Goal: Information Seeking & Learning: Understand process/instructions

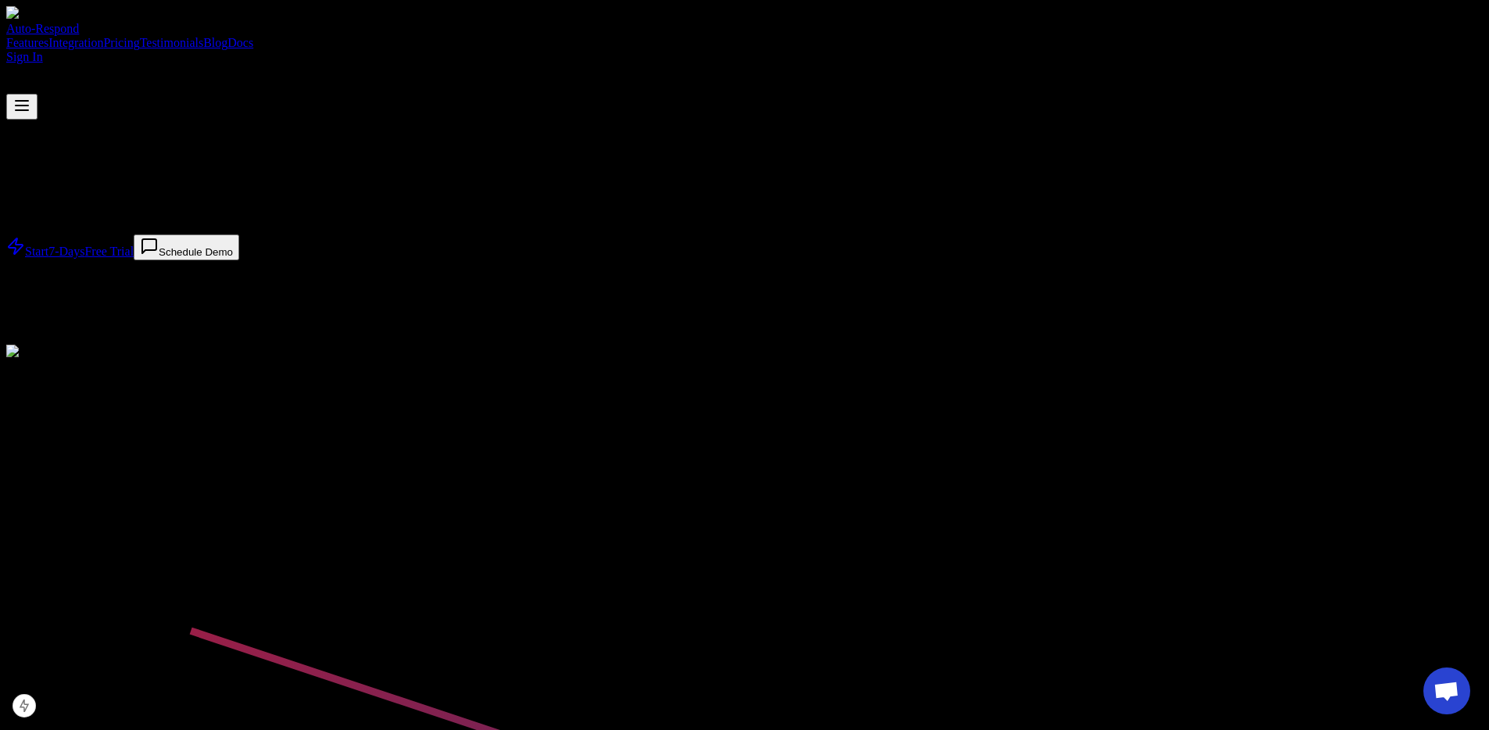
click at [639, 192] on h1 "YELP AUTO RESPONDER" at bounding box center [744, 181] width 1476 height 21
click at [43, 50] on link "Sign In" at bounding box center [24, 56] width 37 height 13
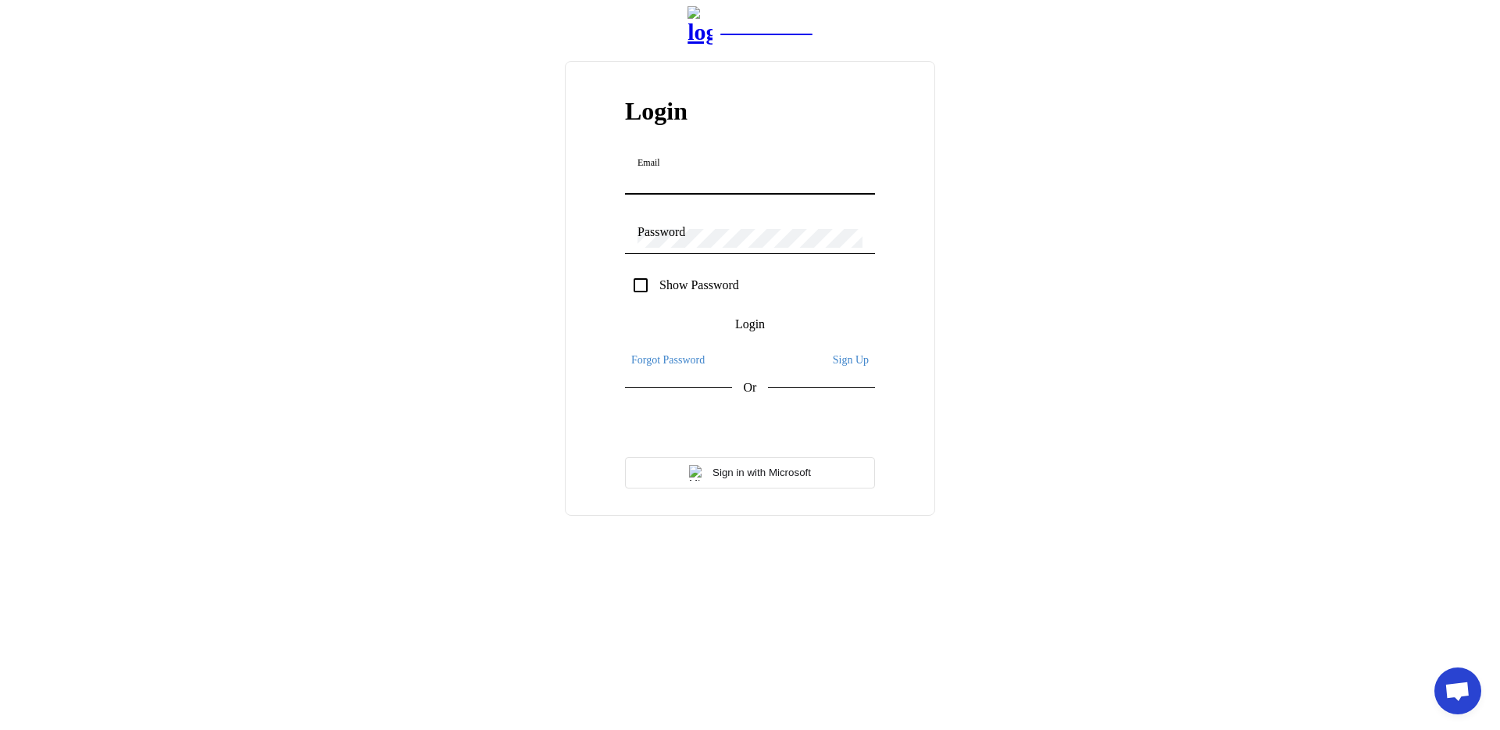
click at [1064, 156] on div "NZ Leads Login Email Password Show Password Login Forgot Password Sign Up Or Si…" at bounding box center [750, 261] width 1488 height 510
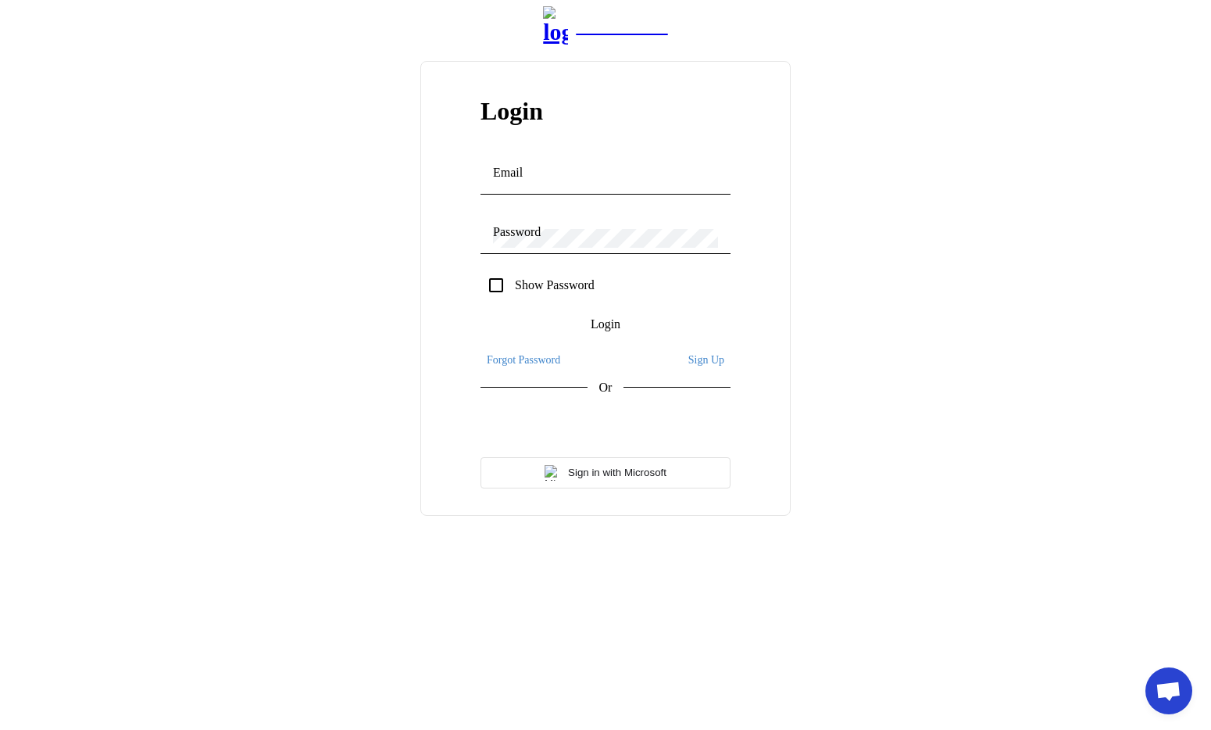
click at [1205, 274] on div "NZ Leads Login Email Password Show Password Login Forgot Password Sign Up Or Si…" at bounding box center [605, 261] width 1199 height 510
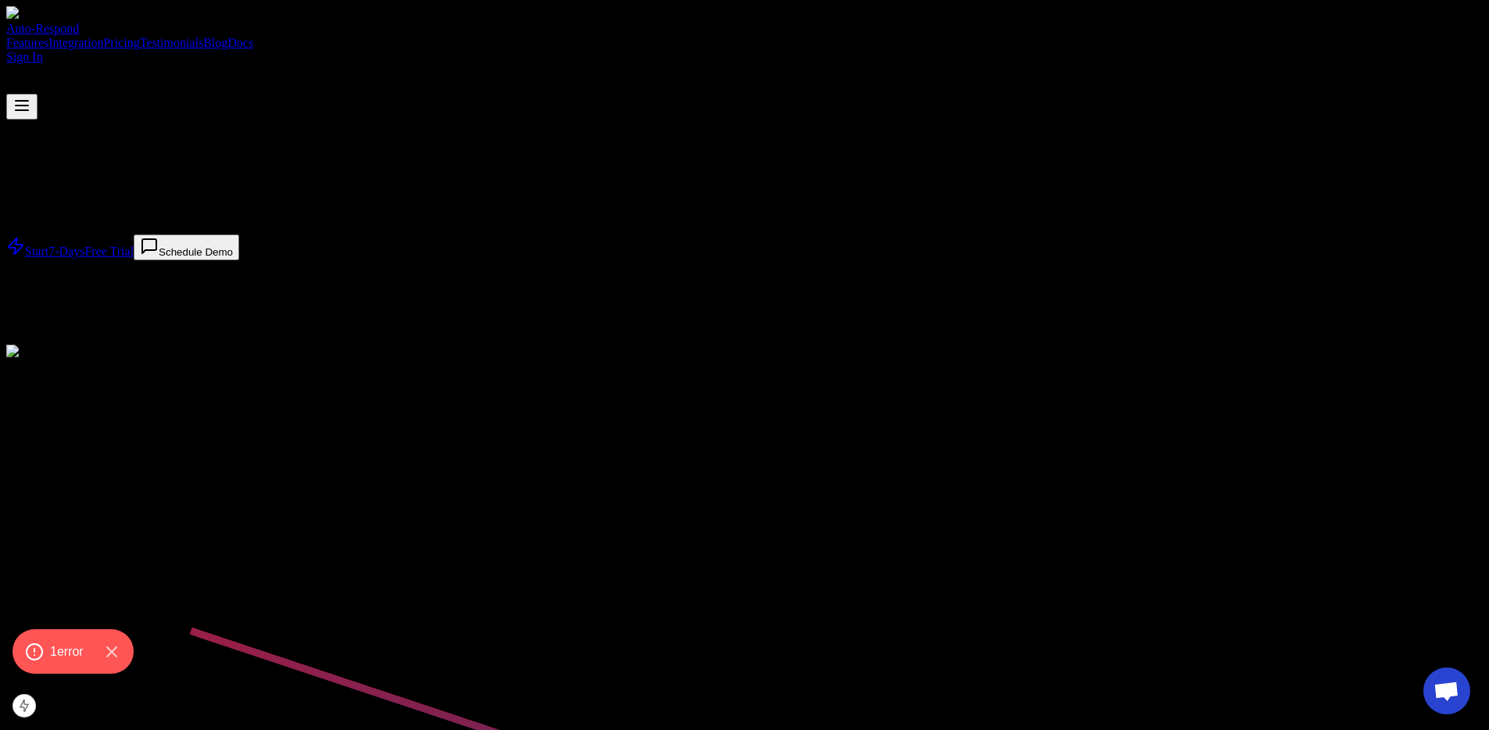
click at [253, 36] on link "Docs" at bounding box center [240, 42] width 26 height 13
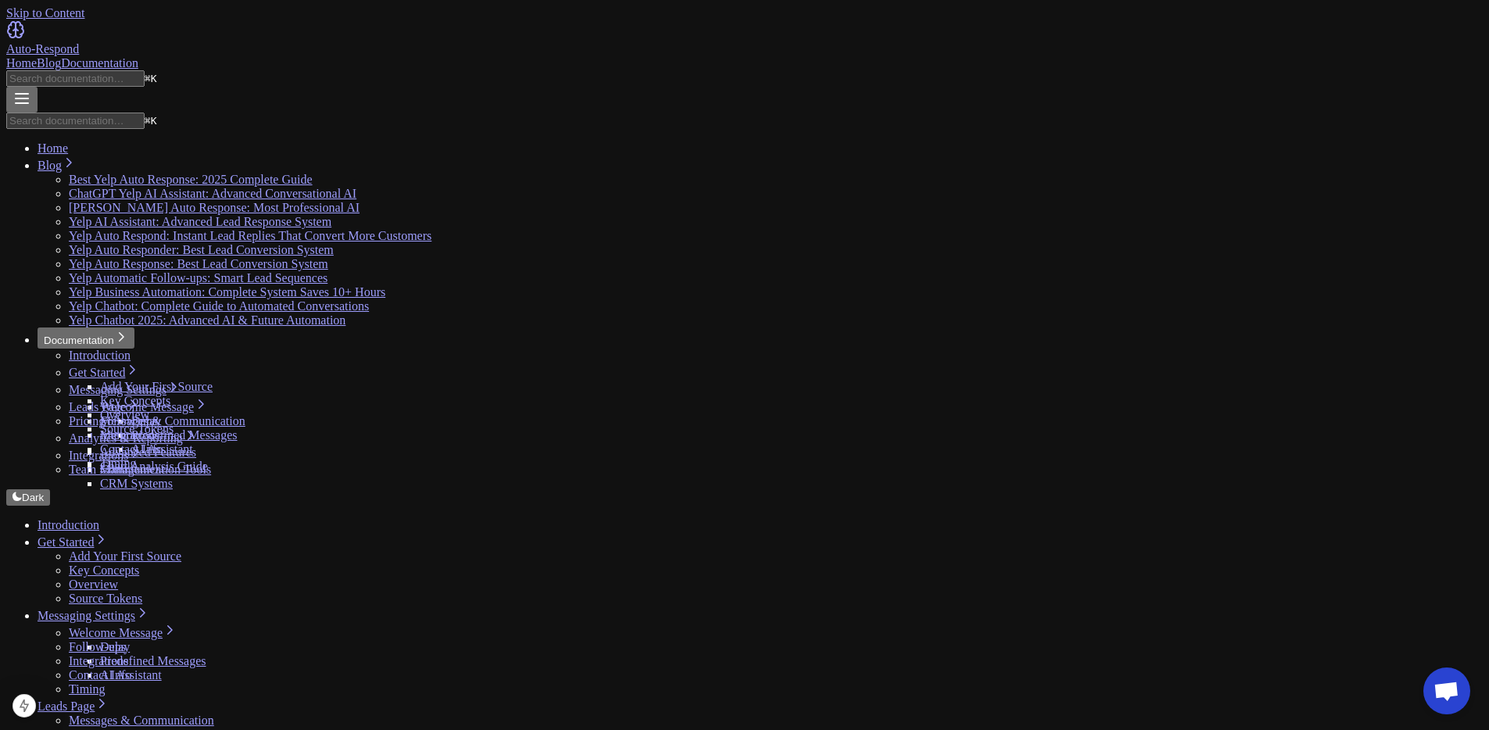
click at [108, 535] on link "Get Started" at bounding box center [73, 541] width 70 height 13
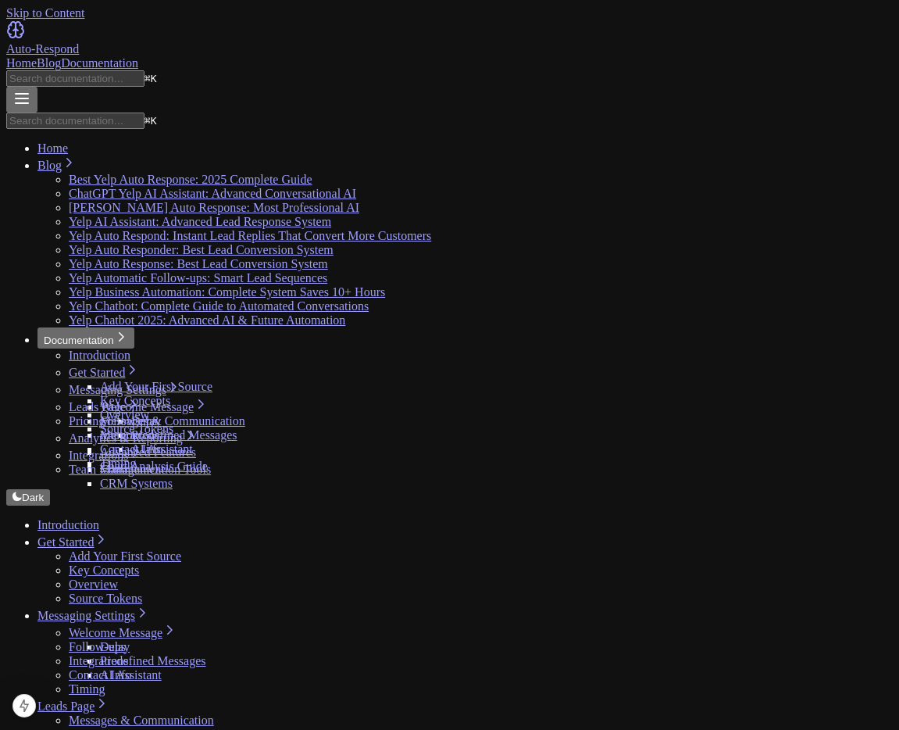
click at [50, 535] on link "Get Started" at bounding box center [73, 541] width 70 height 13
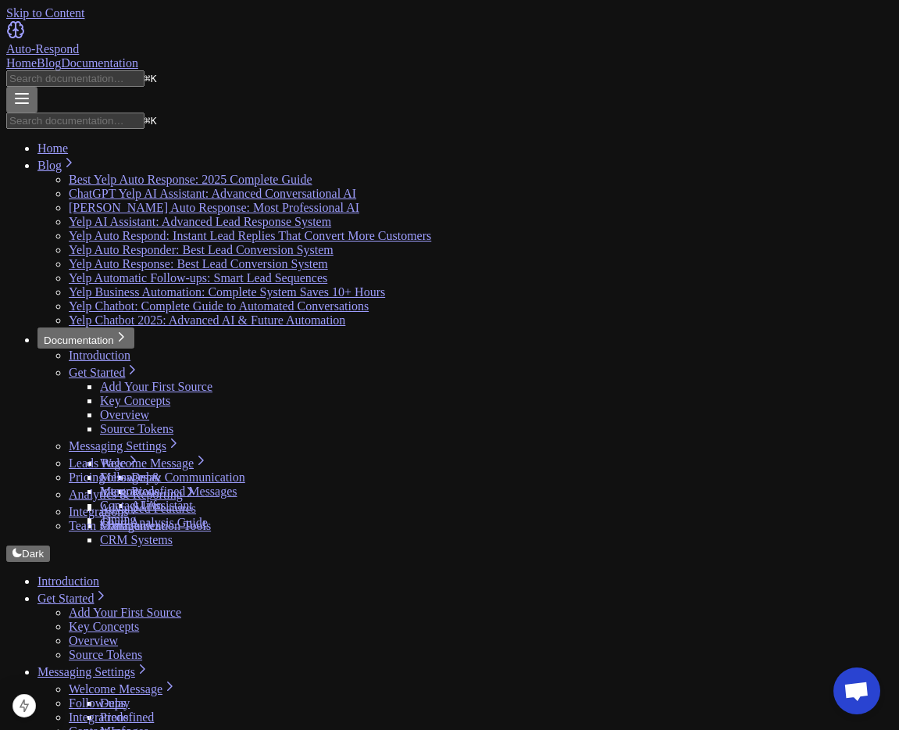
click at [61, 56] on link "Blog" at bounding box center [49, 62] width 24 height 13
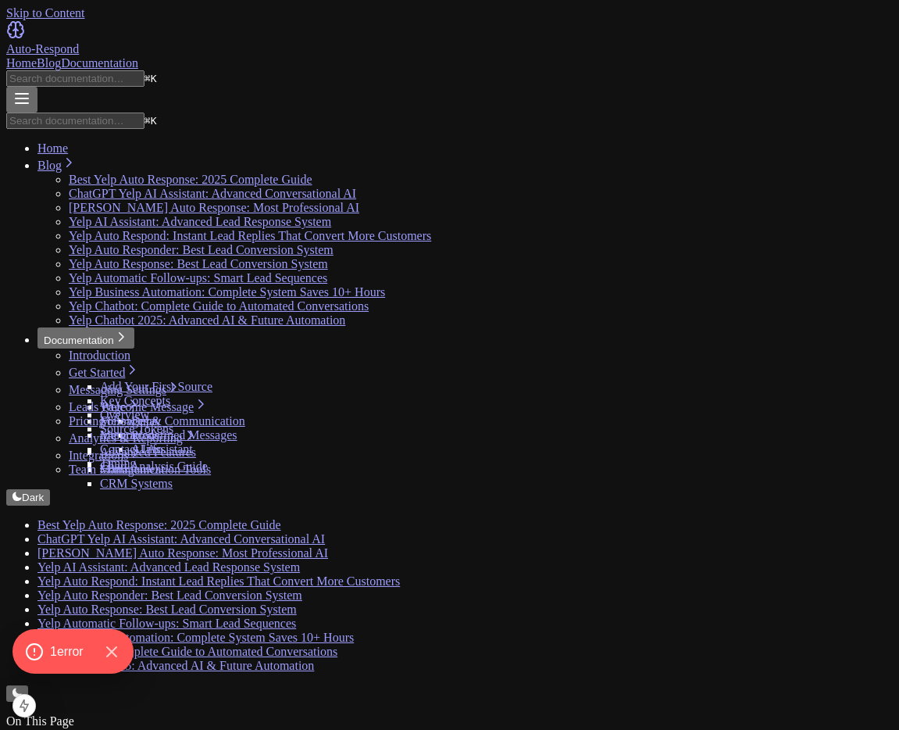
click at [37, 56] on link "Home" at bounding box center [21, 62] width 30 height 13
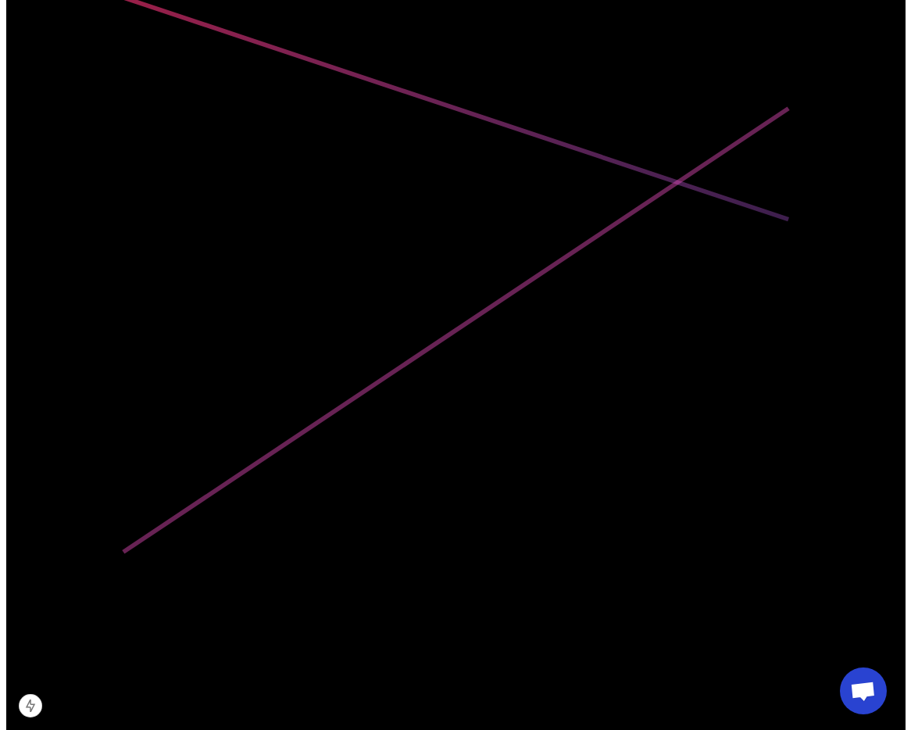
scroll to position [561, 0]
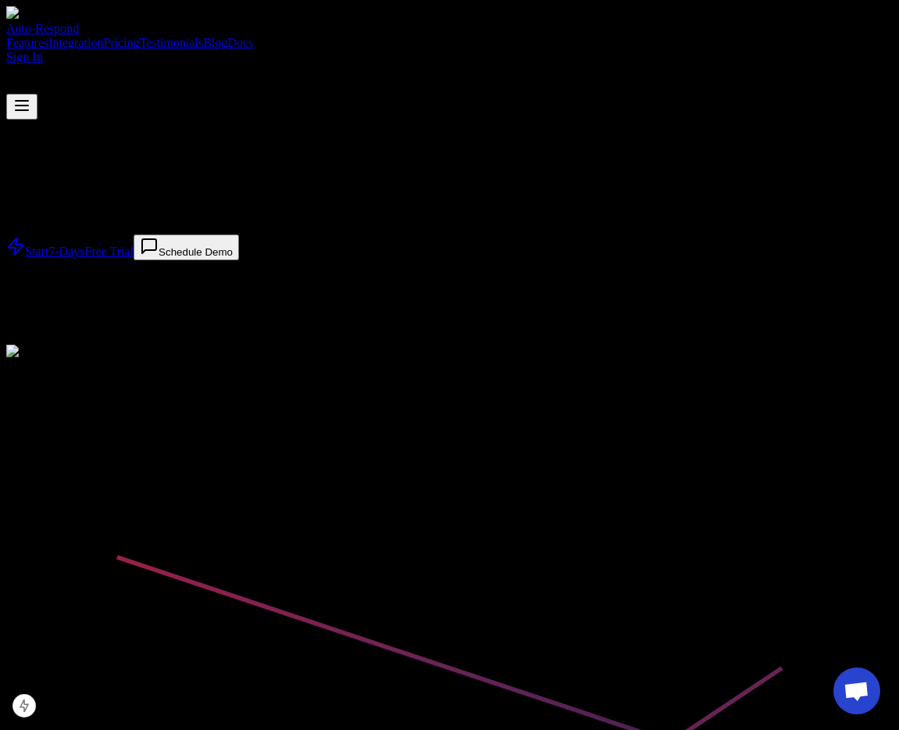
click at [649, 38] on div "Auto-Respond Features Integration Pricing Testimonials Blog Docs Sign In" at bounding box center [449, 62] width 887 height 113
click at [649, 33] on div "Auto-Respond Features Integration Pricing Testimonials Blog Docs Sign In" at bounding box center [449, 62] width 887 height 113
click at [253, 36] on link "Docs" at bounding box center [240, 42] width 26 height 13
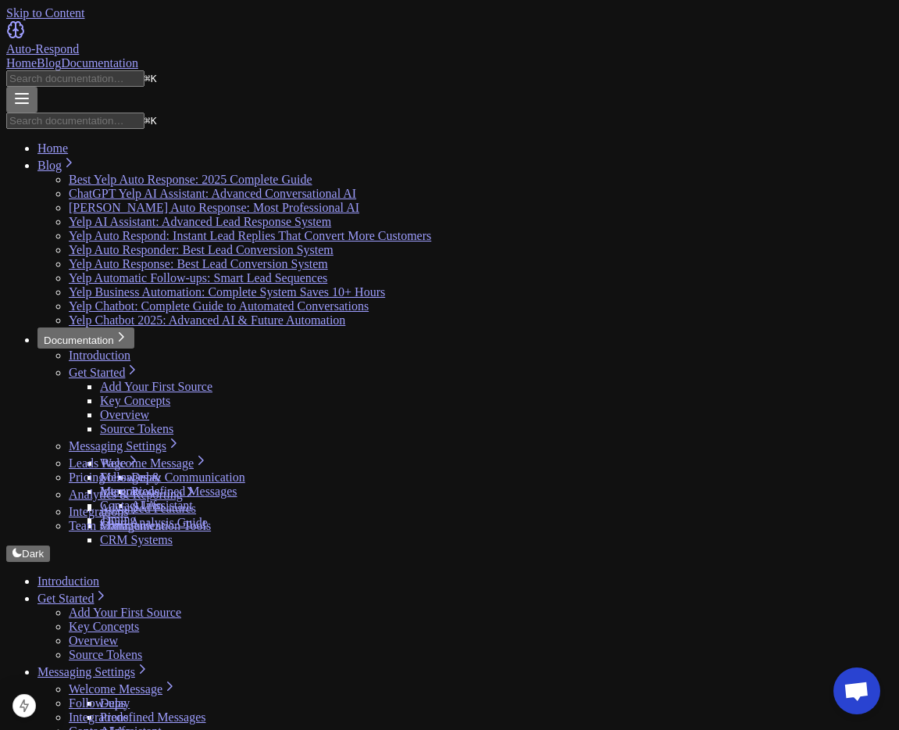
click at [99, 606] on link "Add Your First Source" at bounding box center [125, 612] width 113 height 13
click at [96, 592] on link "Get Started" at bounding box center [73, 598] width 70 height 13
click at [96, 620] on link "Key Concepts" at bounding box center [104, 626] width 70 height 13
click at [82, 592] on link "Get Started" at bounding box center [73, 598] width 70 height 13
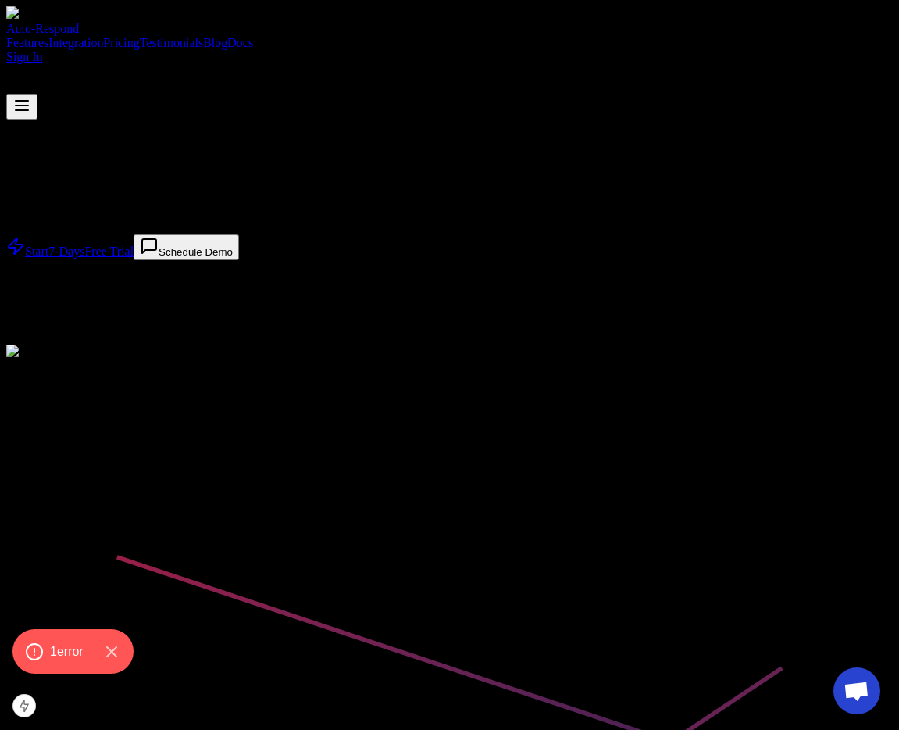
click at [253, 36] on link "Docs" at bounding box center [240, 42] width 26 height 13
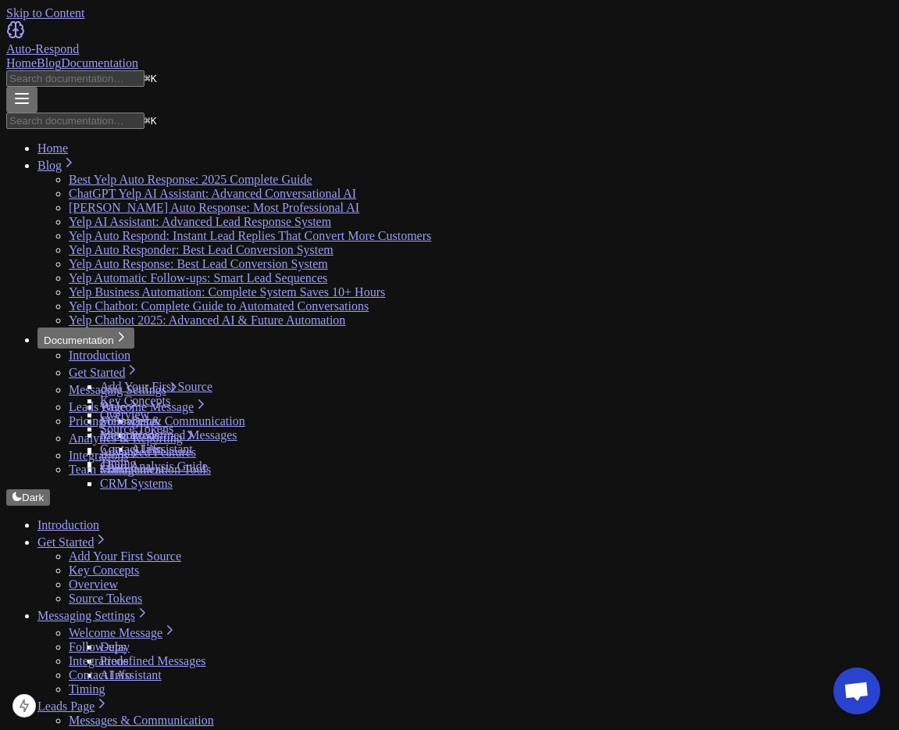
click at [108, 535] on link "Get Started" at bounding box center [73, 541] width 70 height 13
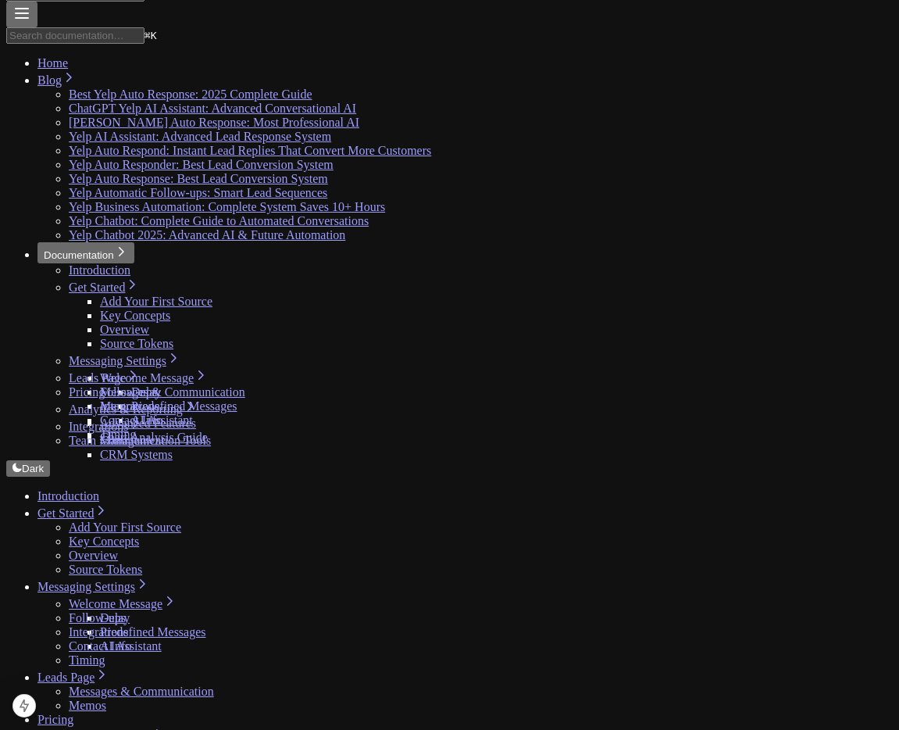
scroll to position [102, 0]
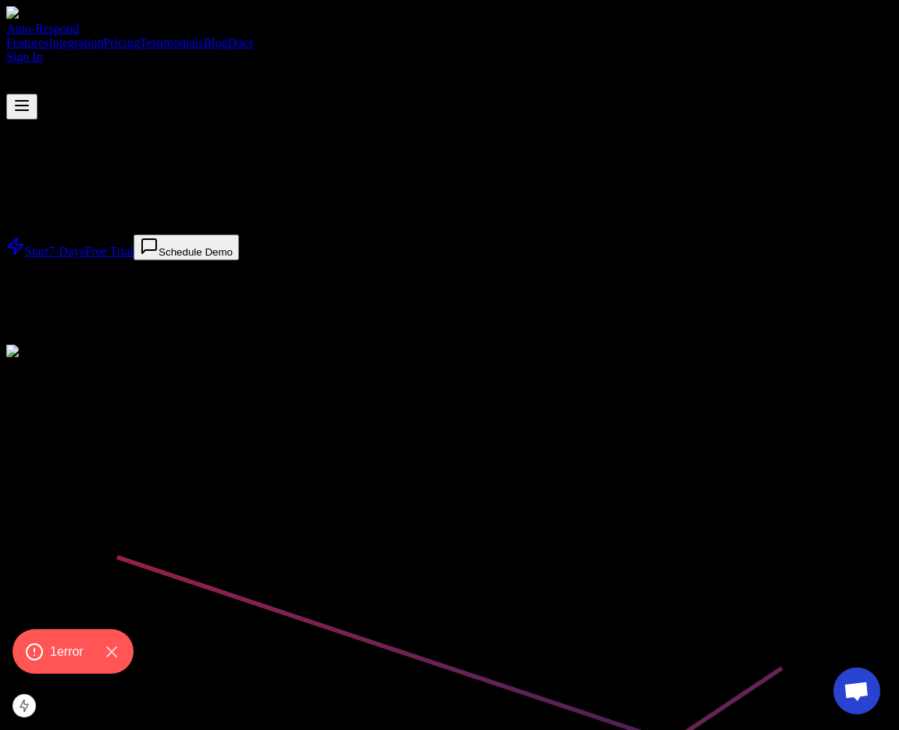
click at [253, 36] on link "Docs" at bounding box center [240, 42] width 26 height 13
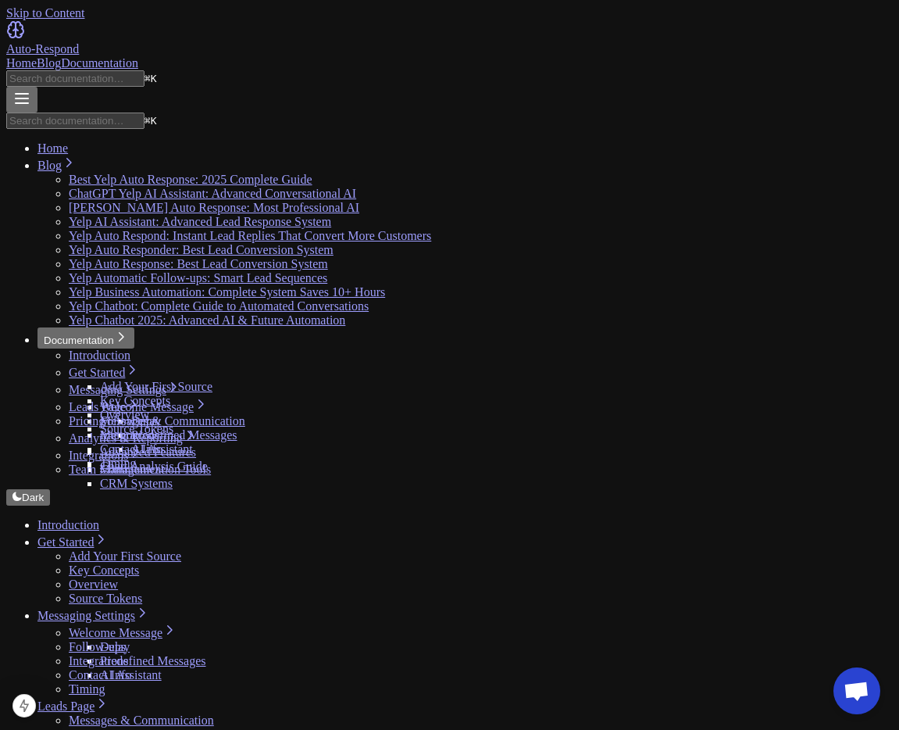
click at [108, 535] on link "Get Started" at bounding box center [73, 541] width 70 height 13
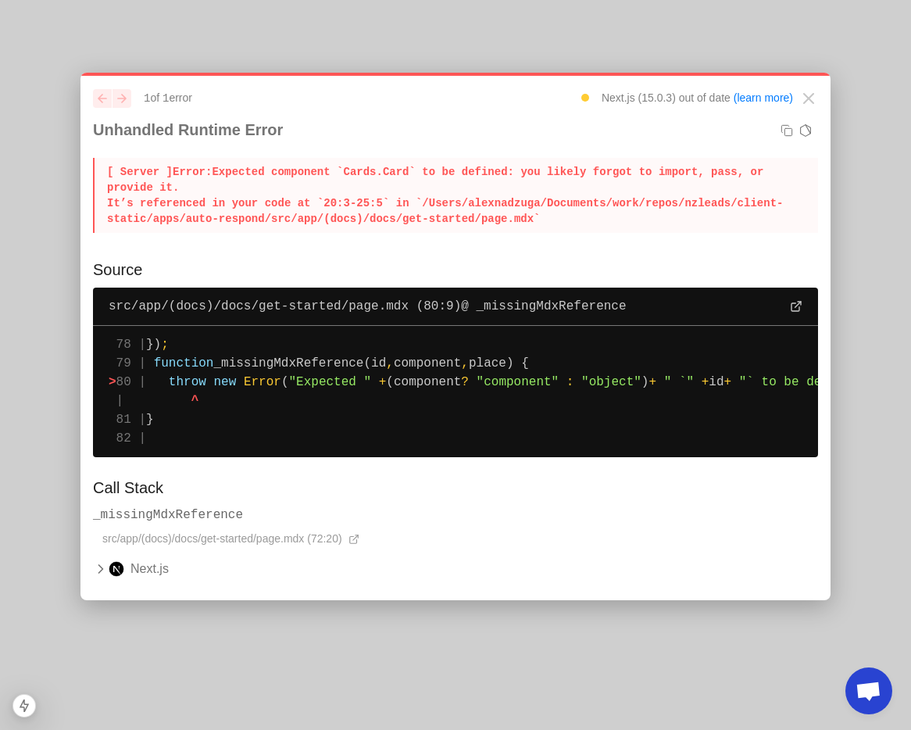
drag, startPoint x: 105, startPoint y: 164, endPoint x: 538, endPoint y: 221, distance: 435.9
click at [538, 221] on p "[ Server ] Error: Expected component `Cards.Card` to be defined: you likely for…" at bounding box center [455, 195] width 725 height 75
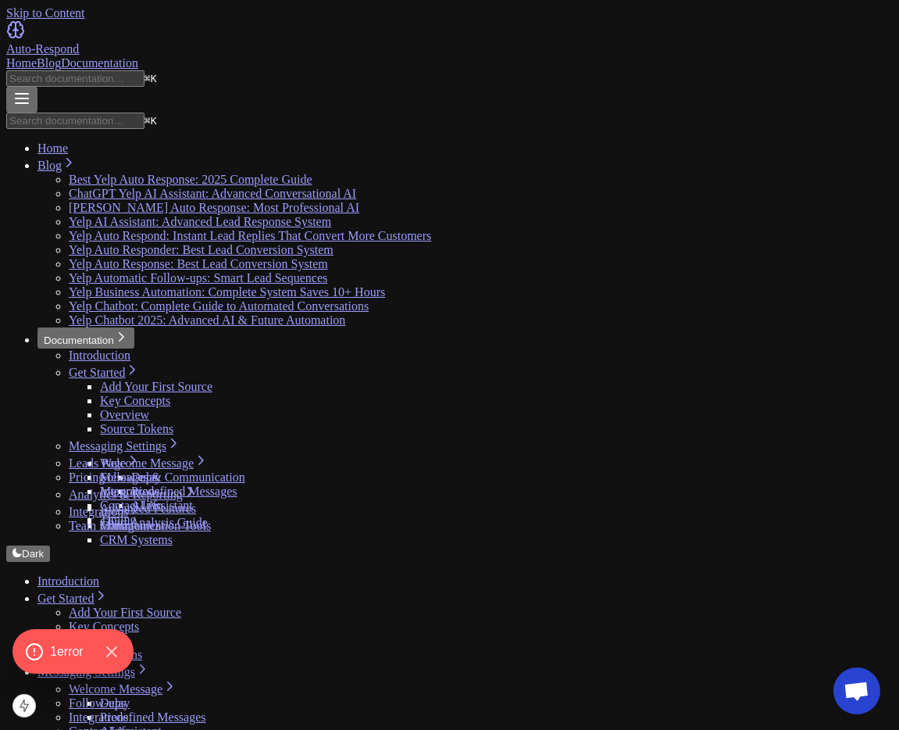
click at [108, 592] on link "Get Started" at bounding box center [73, 598] width 70 height 13
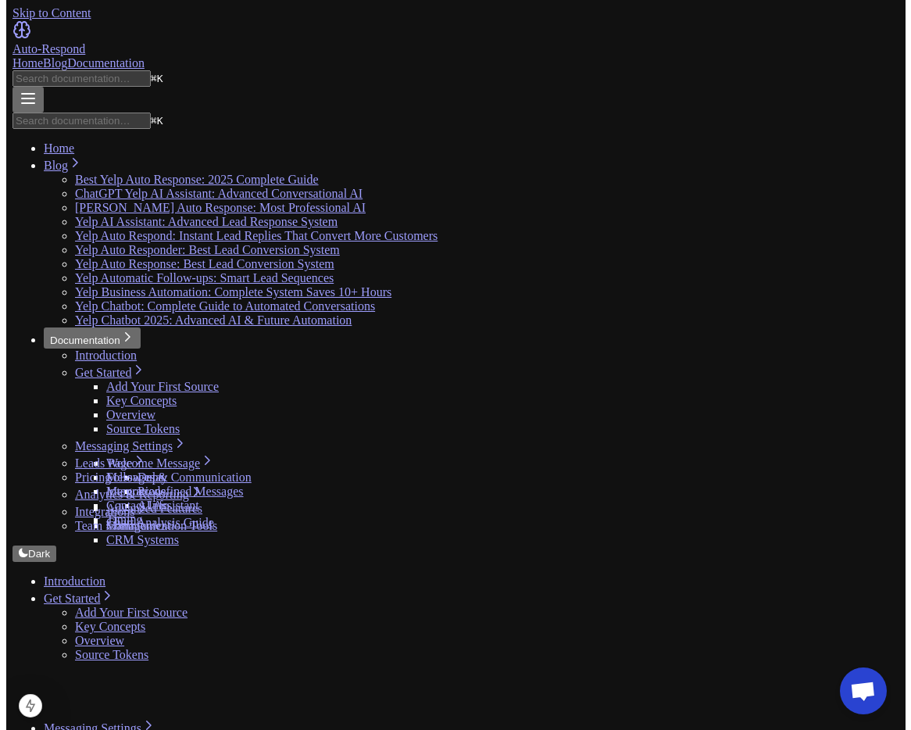
scroll to position [1, 0]
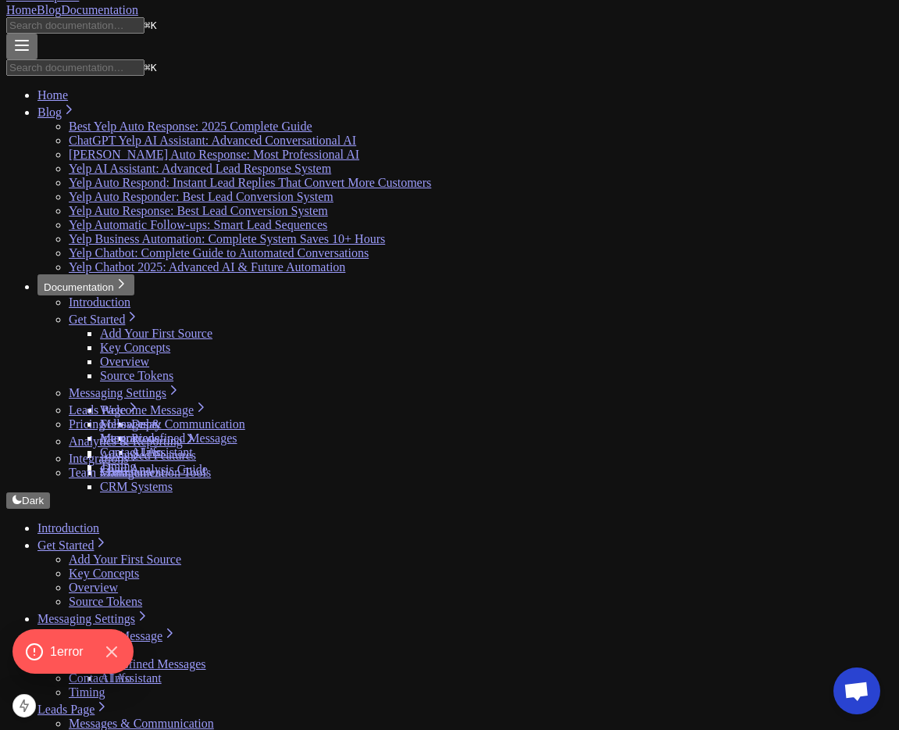
scroll to position [30, 0]
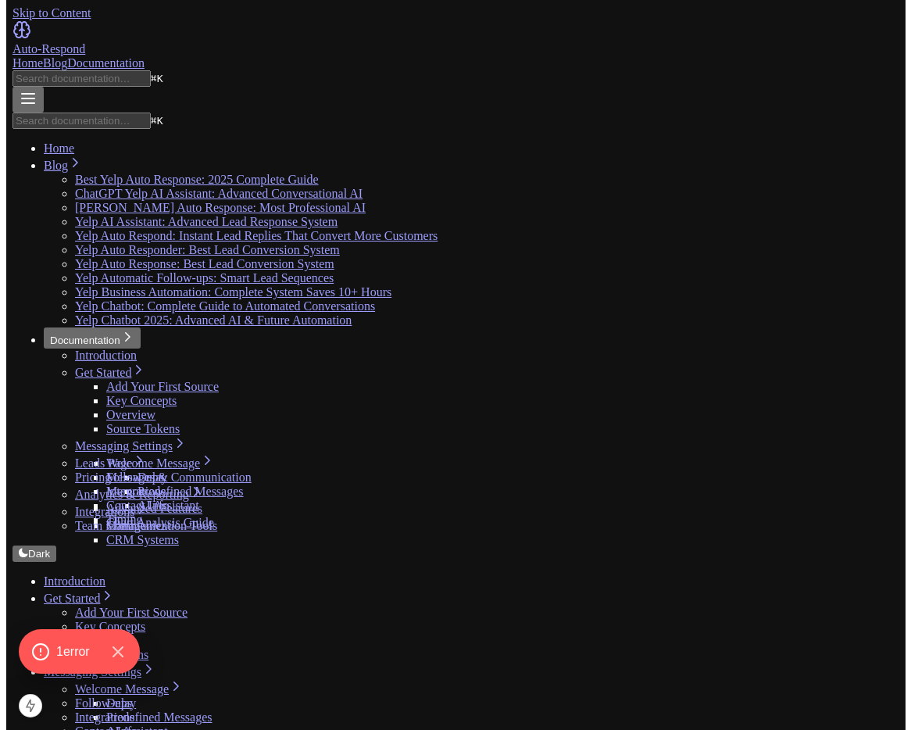
scroll to position [30, 0]
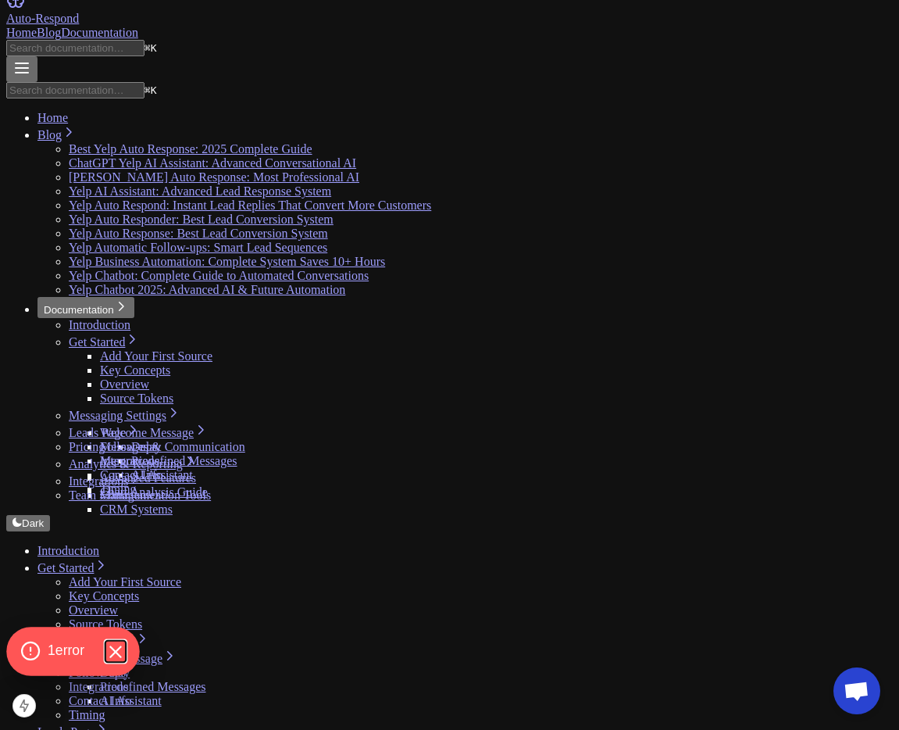
click at [116, 650] on icon "Hide Errors" at bounding box center [115, 652] width 20 height 20
click at [99, 589] on link "Key Concepts" at bounding box center [104, 595] width 70 height 13
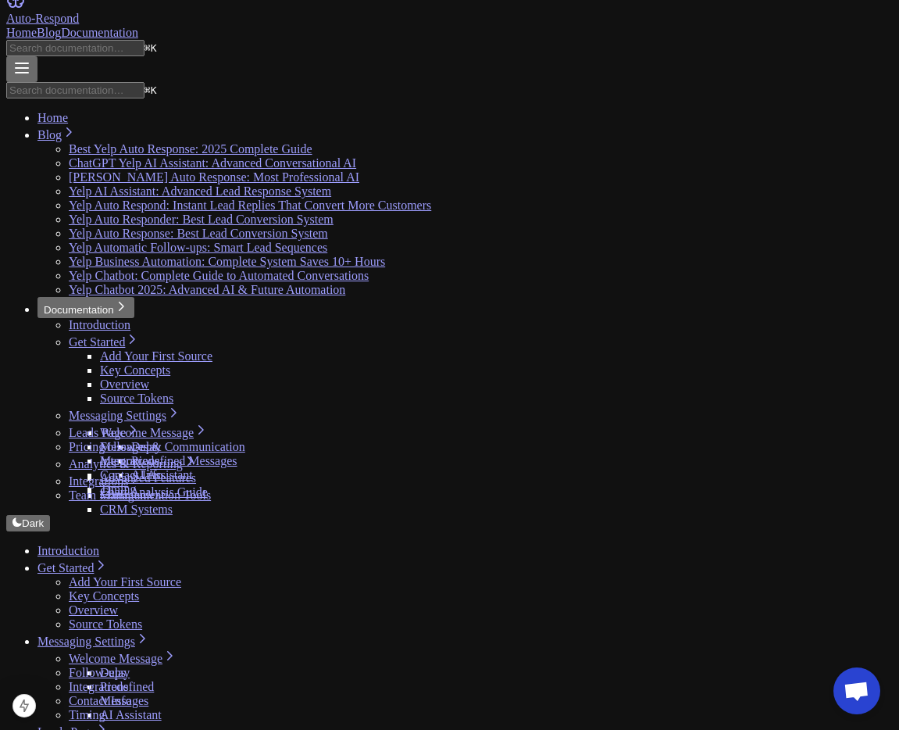
click at [108, 561] on link "Get Started" at bounding box center [73, 567] width 70 height 13
click at [69, 575] on link "Add Your First Source" at bounding box center [125, 581] width 113 height 13
click at [87, 561] on link "Get Started" at bounding box center [73, 567] width 70 height 13
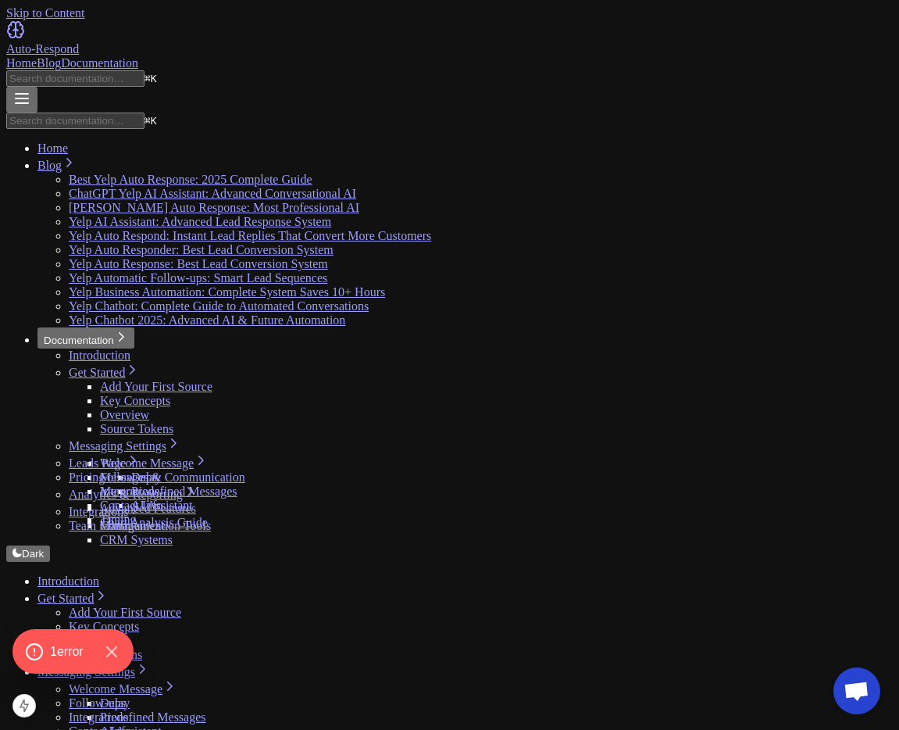
click at [138, 606] on link "Add Your First Source" at bounding box center [125, 612] width 113 height 13
click at [108, 592] on link "Get Started" at bounding box center [73, 598] width 70 height 13
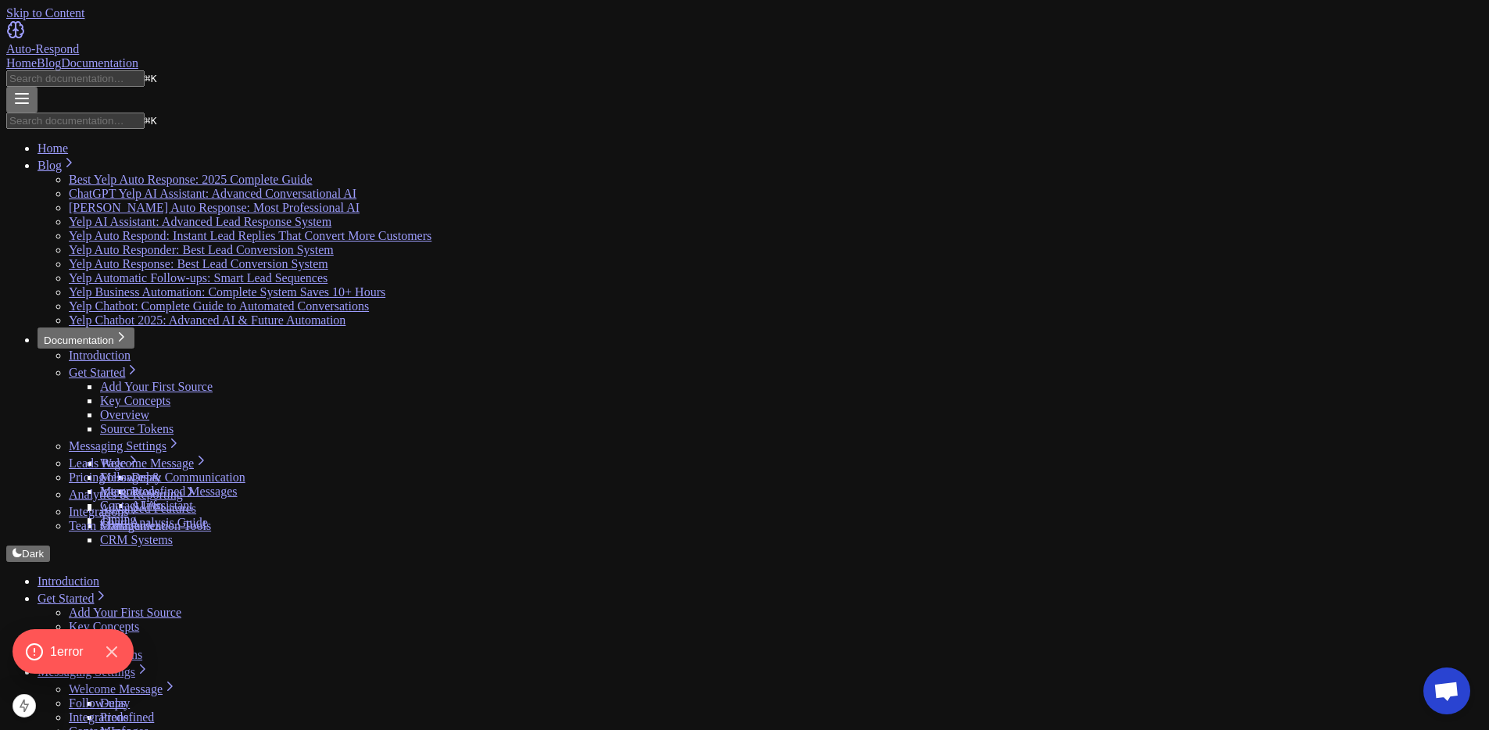
click at [298, 42] on div "Auto-Respond" at bounding box center [744, 49] width 1476 height 14
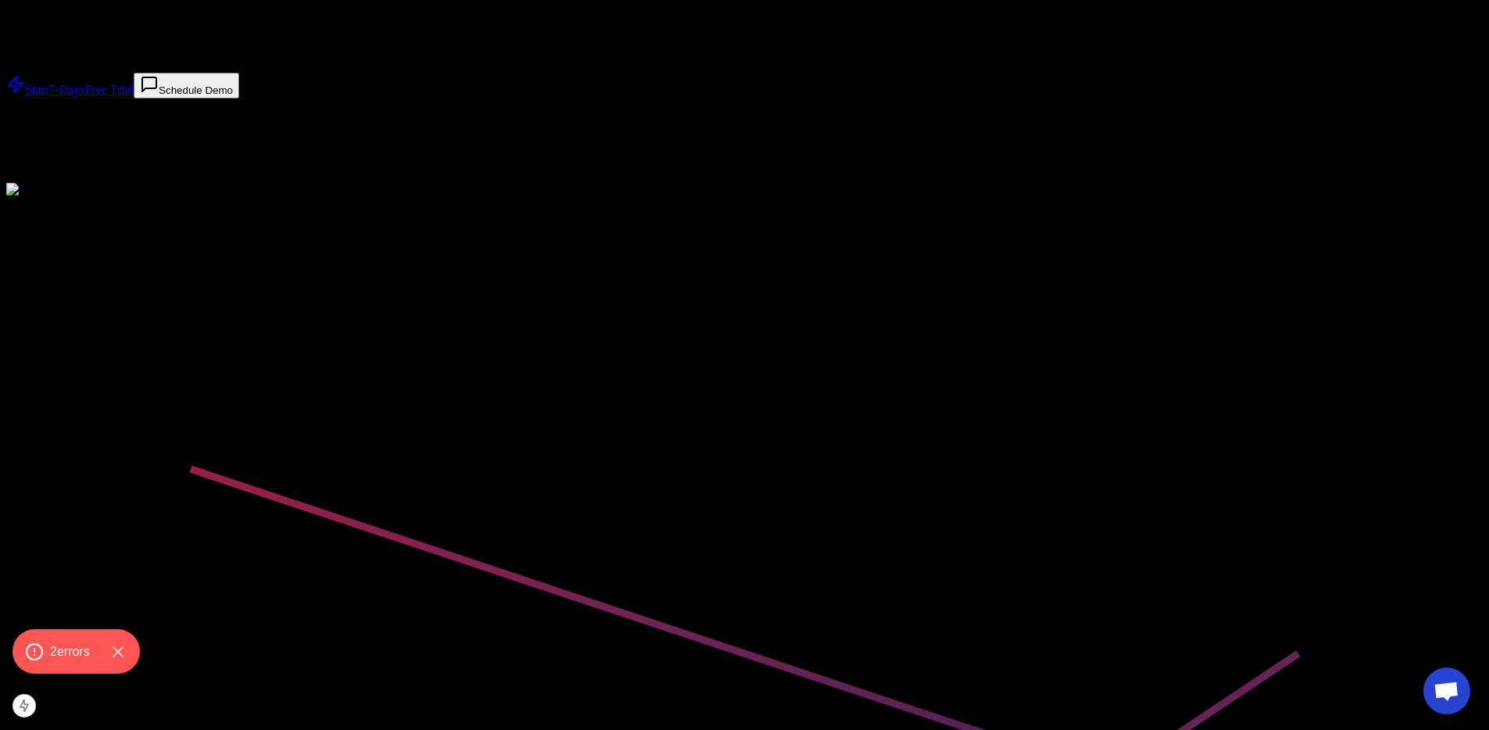
scroll to position [207, 0]
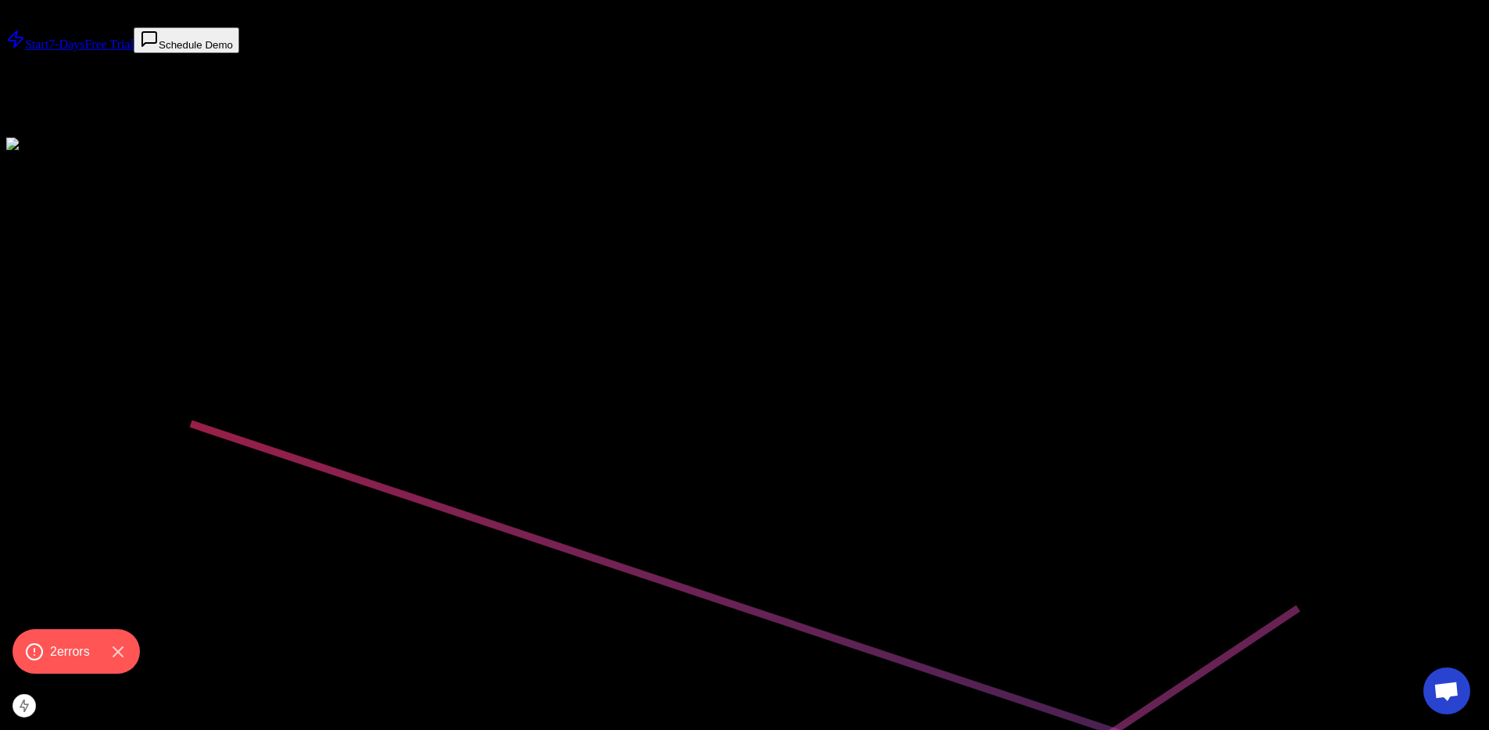
click at [134, 51] on link "Start 7-Days Free Trial" at bounding box center [69, 44] width 127 height 13
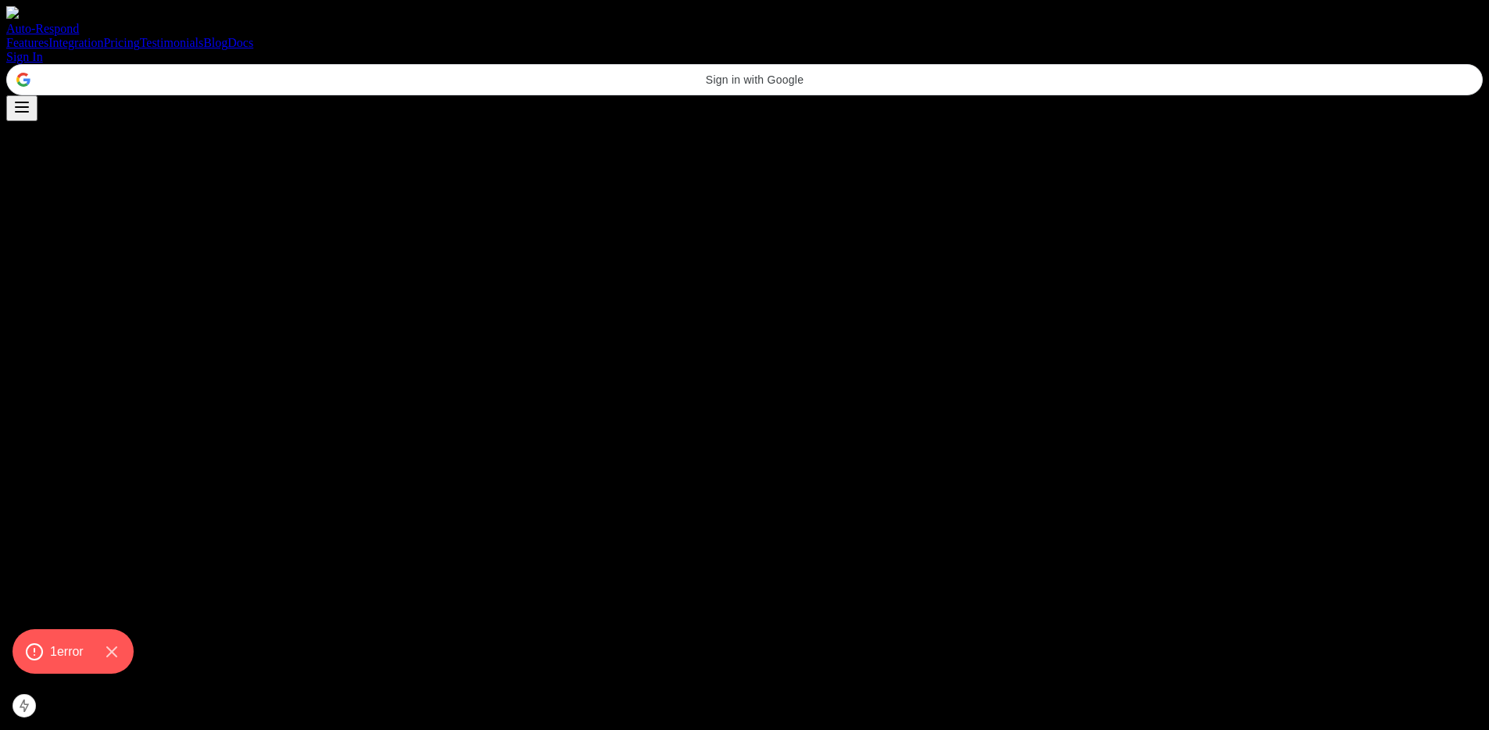
scroll to position [207, 0]
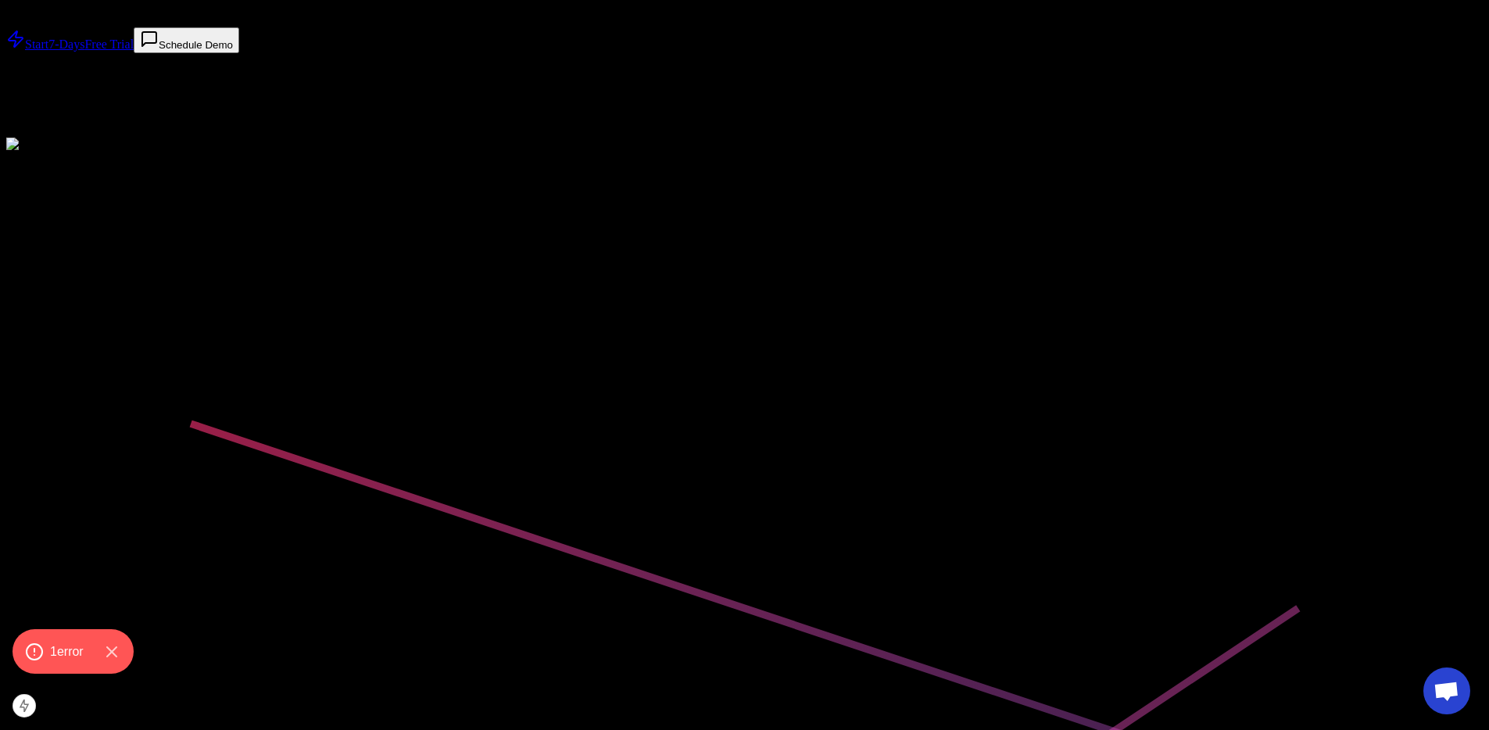
click at [373, 138] on div "AI-Powered Response Engine THUMBTACK AND YELP AUTO RESPONDER Best Thumbtack and…" at bounding box center [744, 24] width 1476 height 225
click at [134, 51] on link "Start 7-Days Free Trial" at bounding box center [69, 44] width 127 height 13
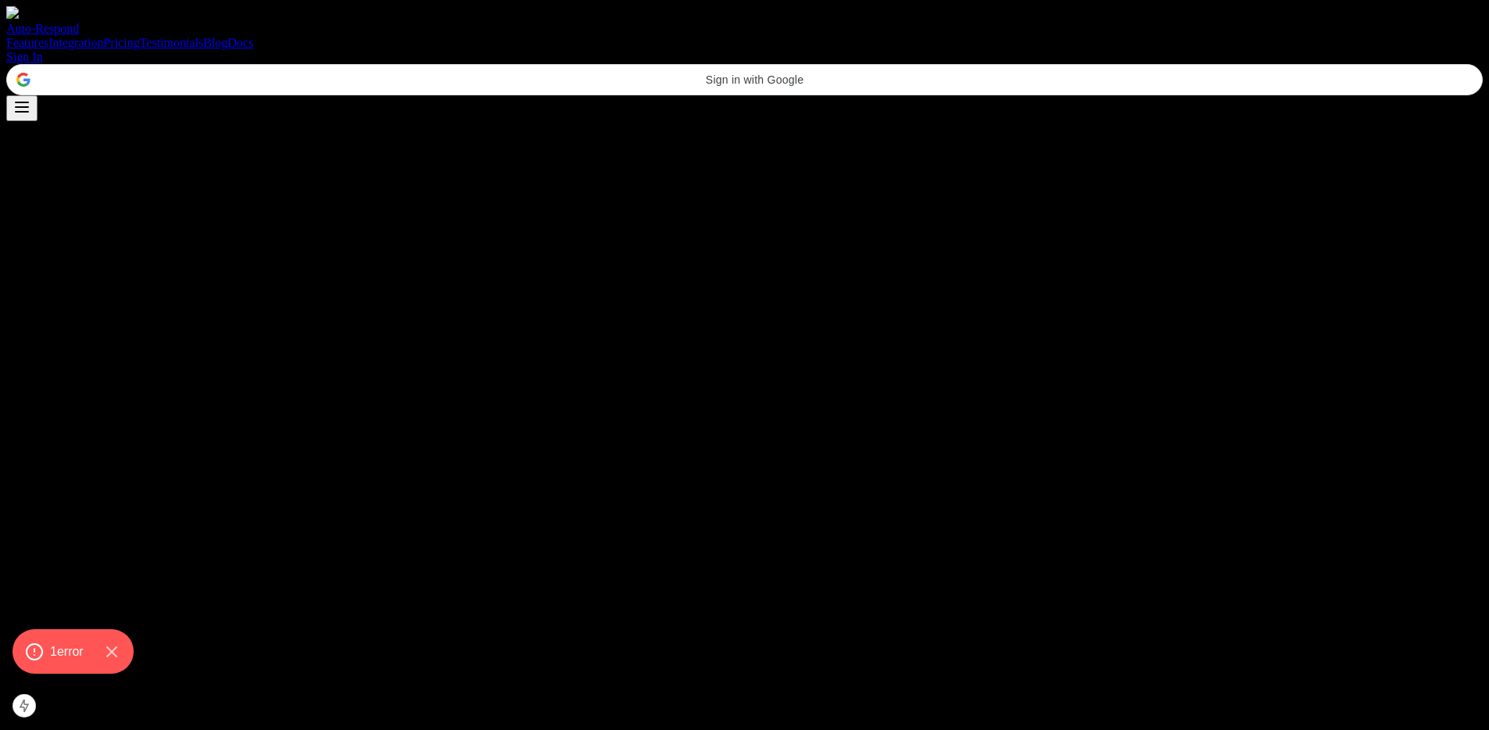
scroll to position [207, 0]
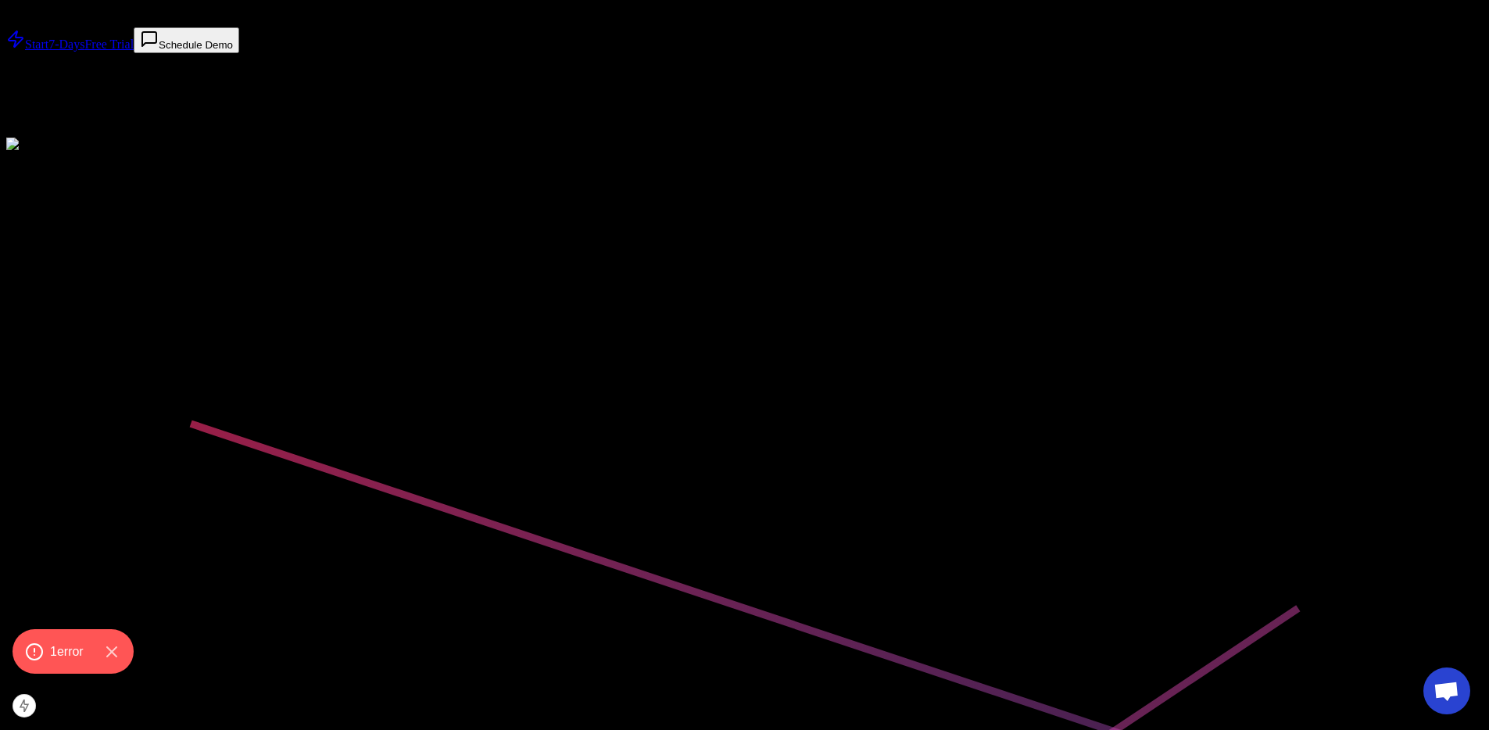
click at [717, 15] on p "Best Thumbtack and Yelp Auto Responder that handles leads, follow-ups, AI-gener…" at bounding box center [744, 8] width 1476 height 14
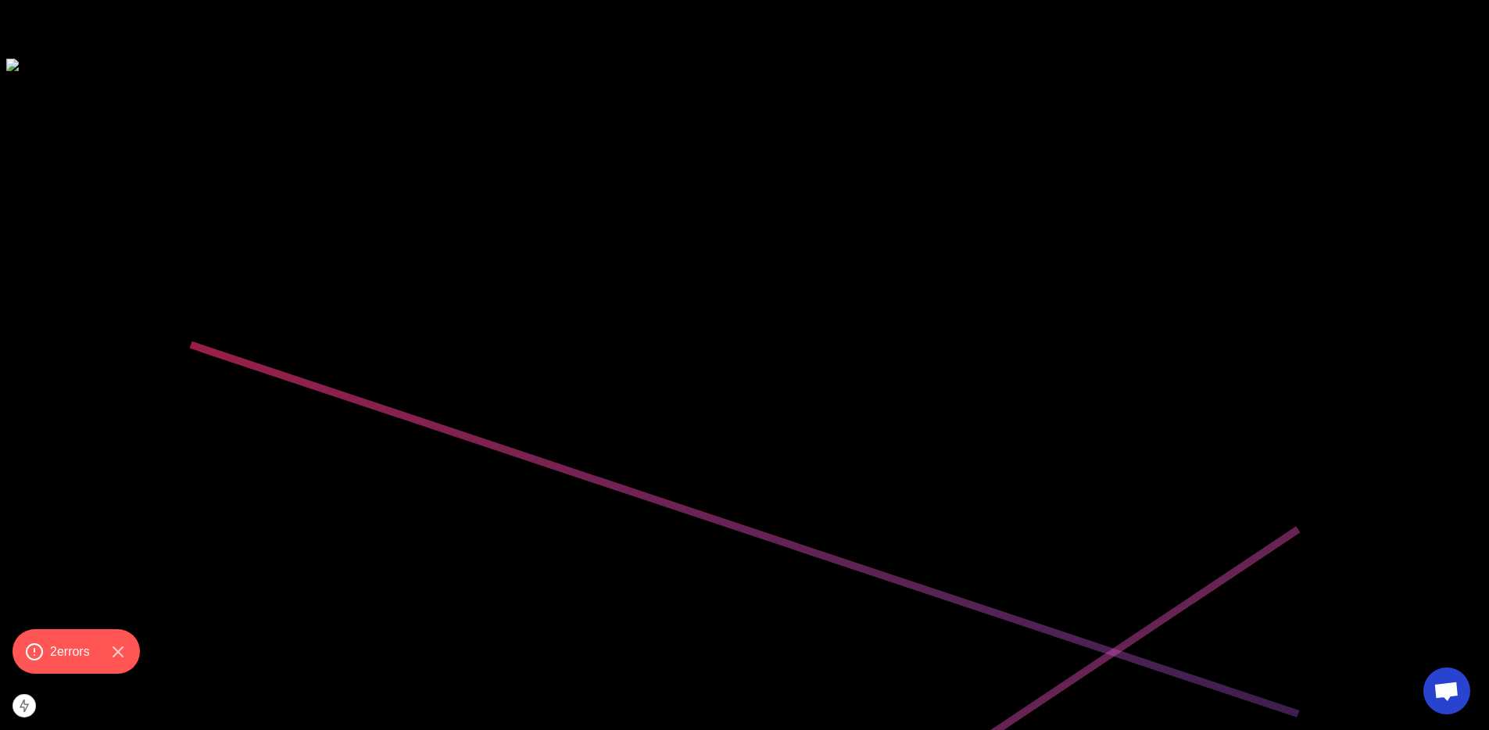
scroll to position [314, 0]
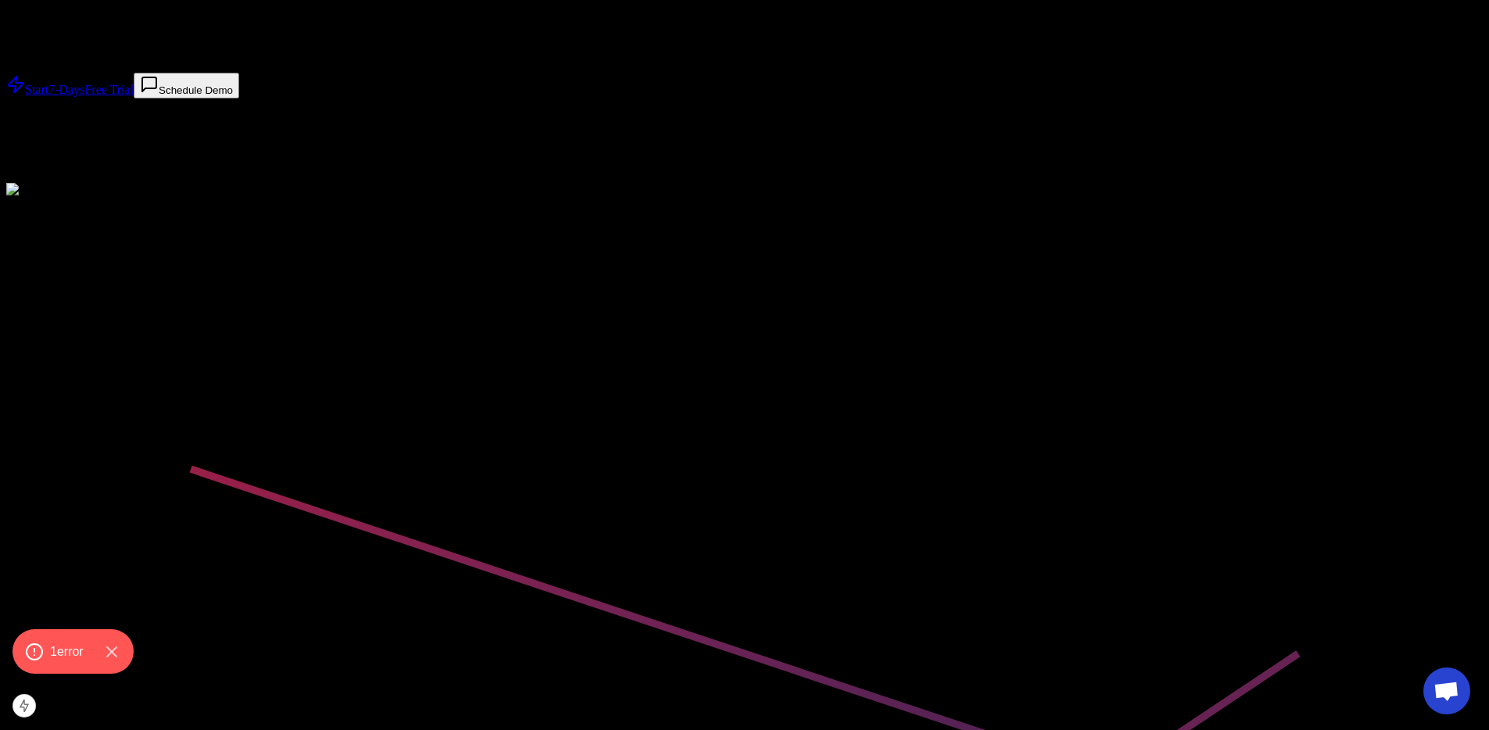
scroll to position [2, 0]
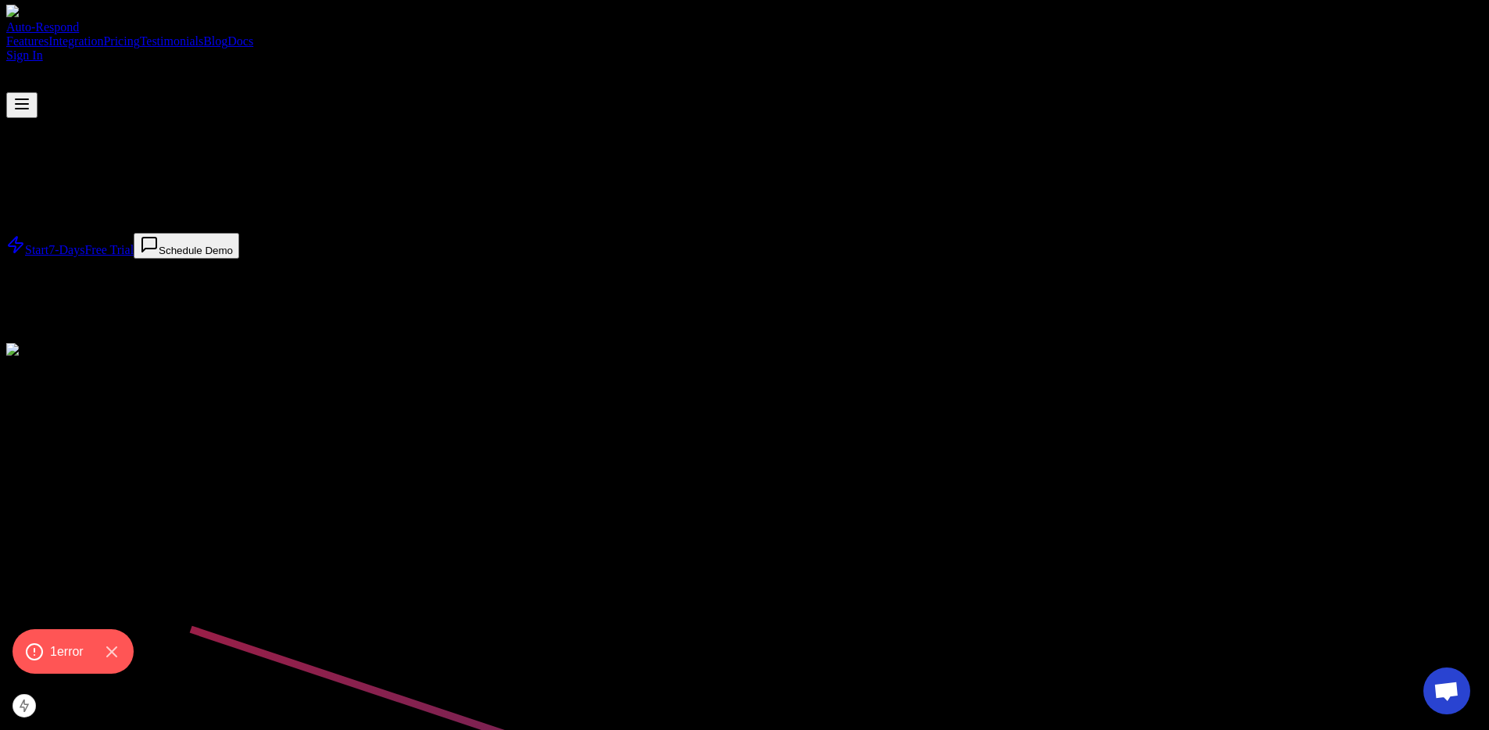
click at [893, 14] on div "Auto-Respond Features Integration Pricing Testimonials Blog Docs Sign In" at bounding box center [744, 61] width 1476 height 113
click at [253, 34] on link "Docs" at bounding box center [240, 40] width 26 height 13
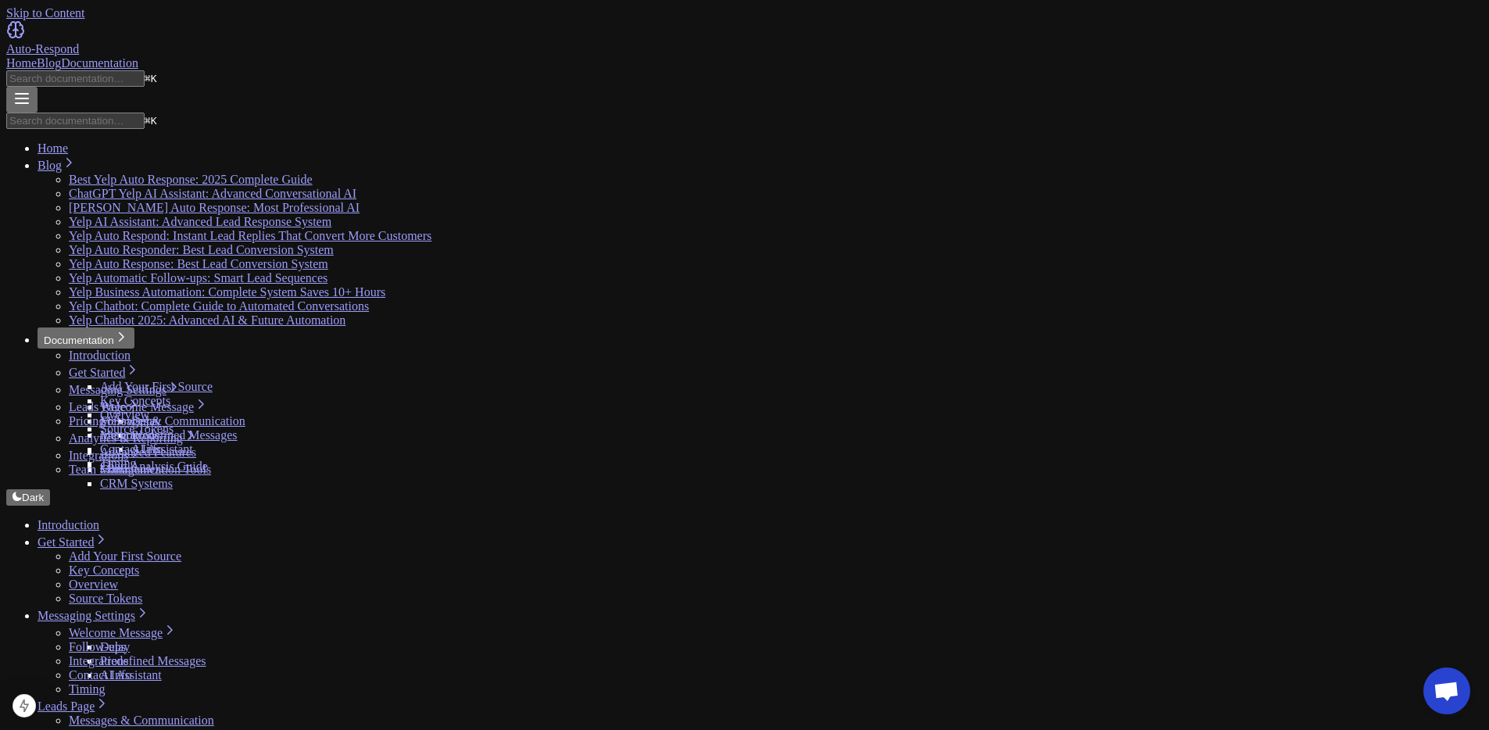
click at [108, 535] on link "Get Started" at bounding box center [73, 541] width 70 height 13
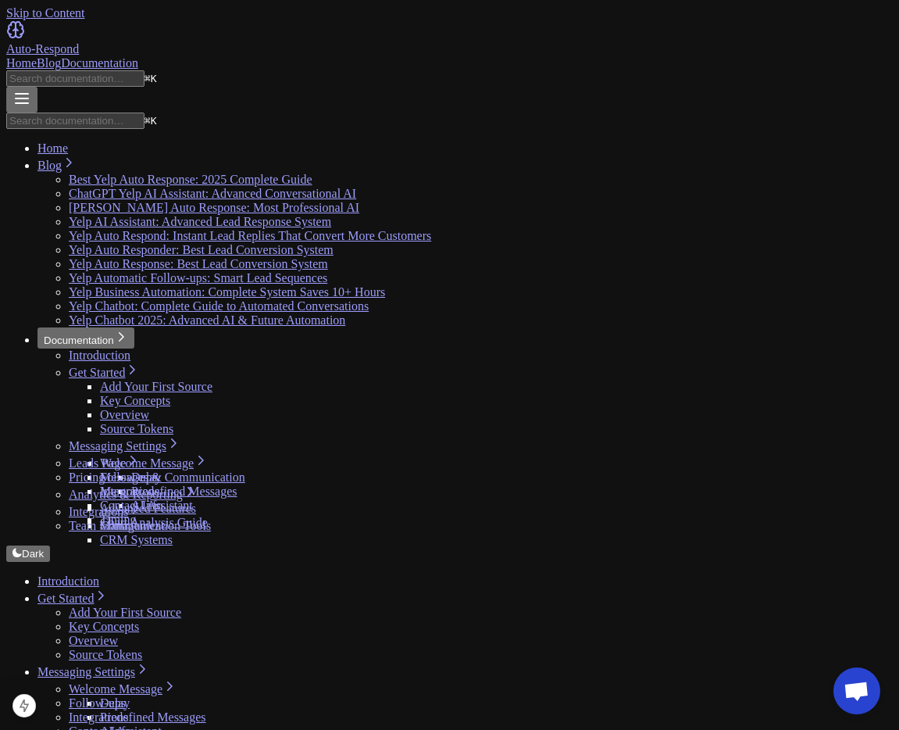
click at [123, 606] on link "Add Your First Source" at bounding box center [125, 612] width 113 height 13
click at [108, 592] on link "Get Started" at bounding box center [73, 598] width 70 height 13
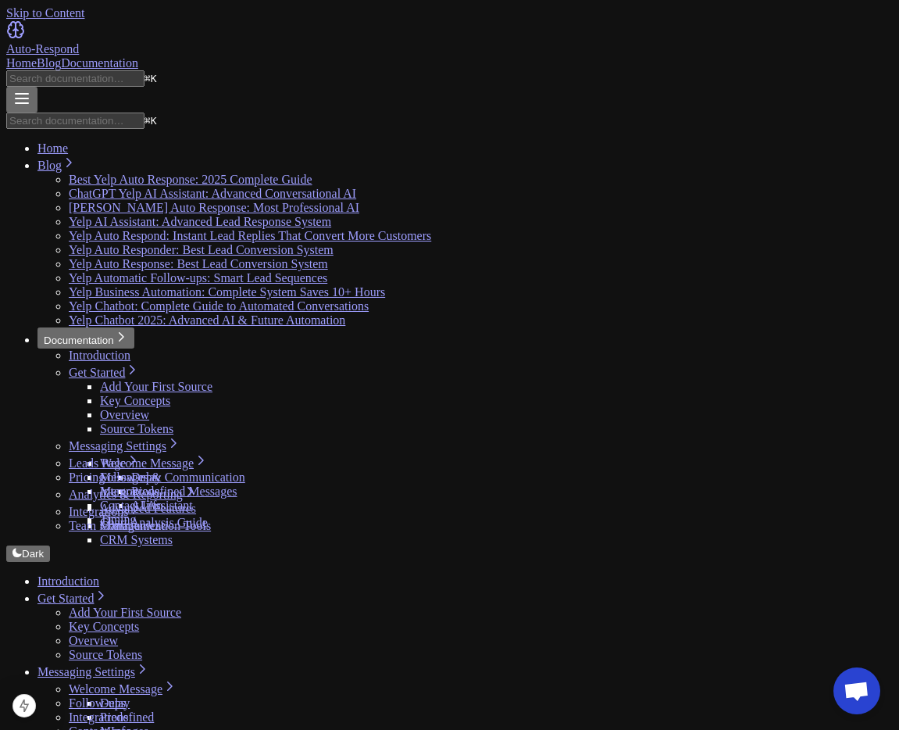
click at [120, 42] on div "Auto-Respond" at bounding box center [449, 49] width 887 height 14
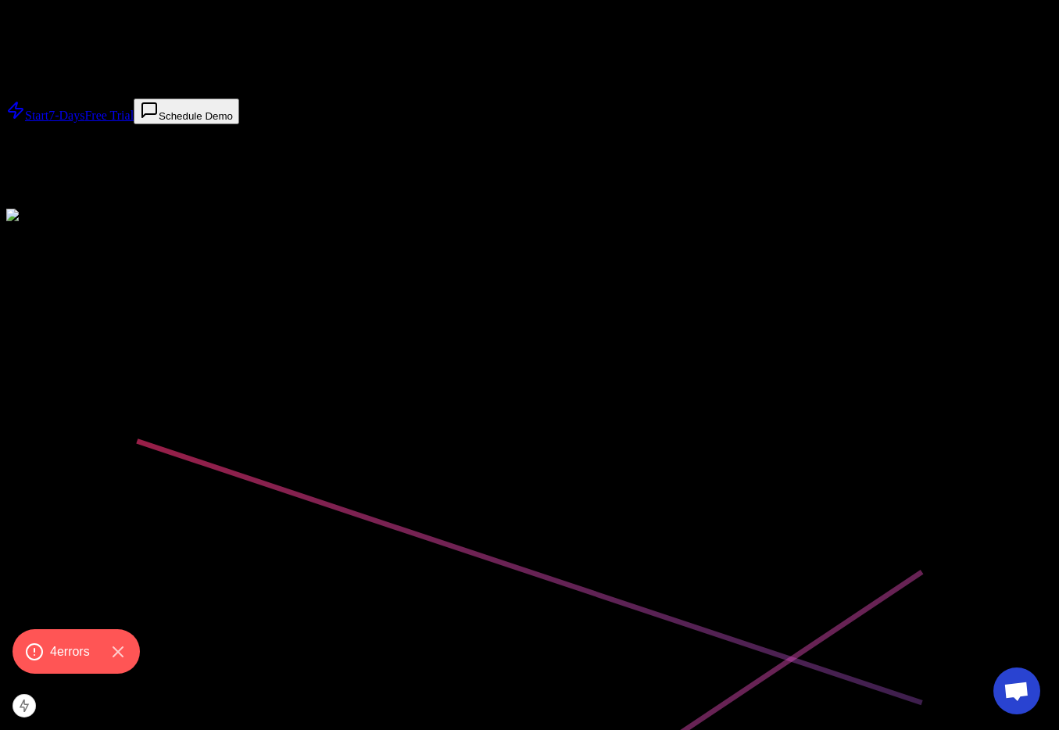
scroll to position [138, 0]
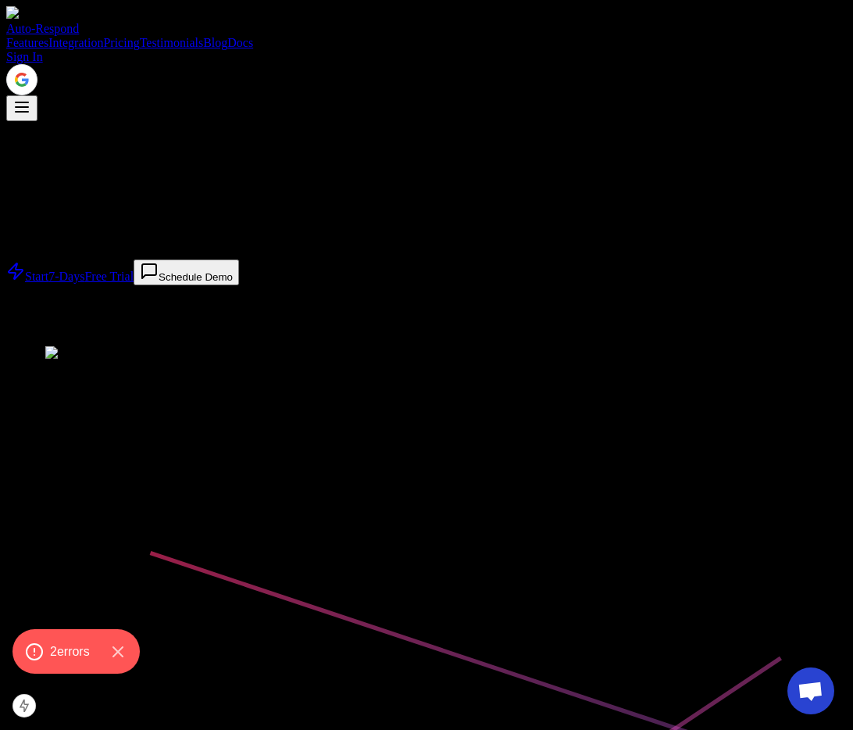
scroll to position [138, 0]
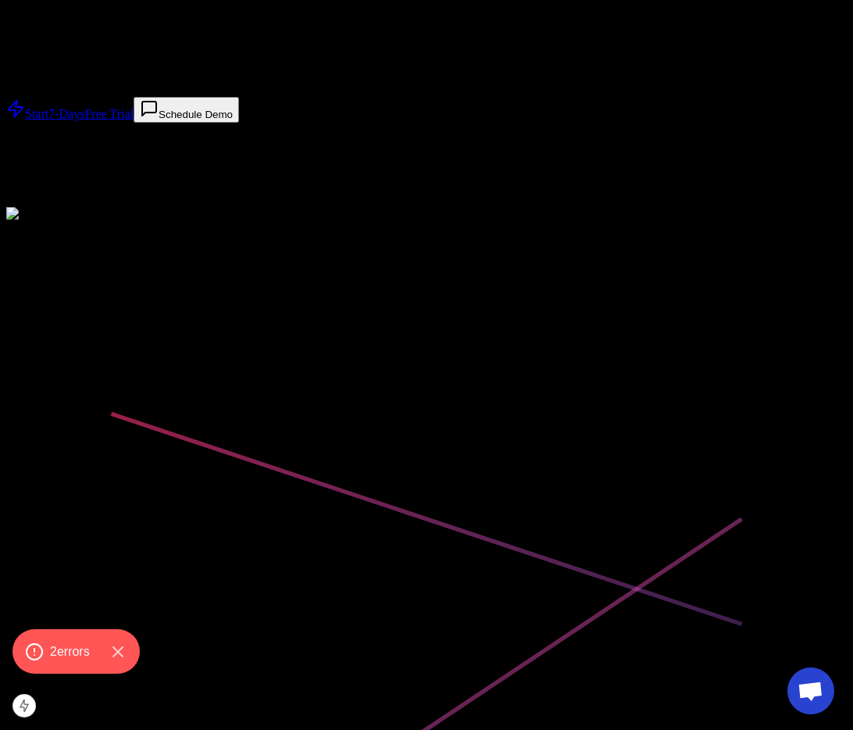
click at [134, 120] on link "Start 7-Days Free Trial" at bounding box center [69, 113] width 127 height 13
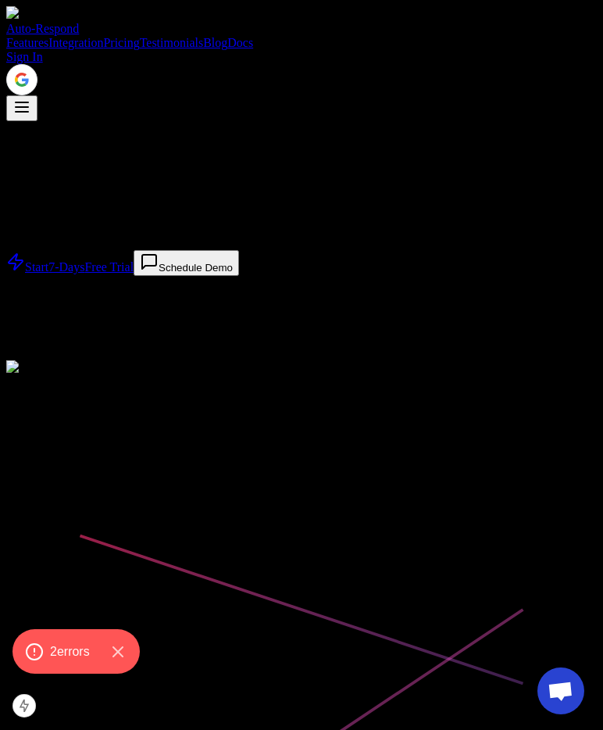
click at [134, 274] on link "Start 7-Days Free Trial" at bounding box center [69, 266] width 127 height 13
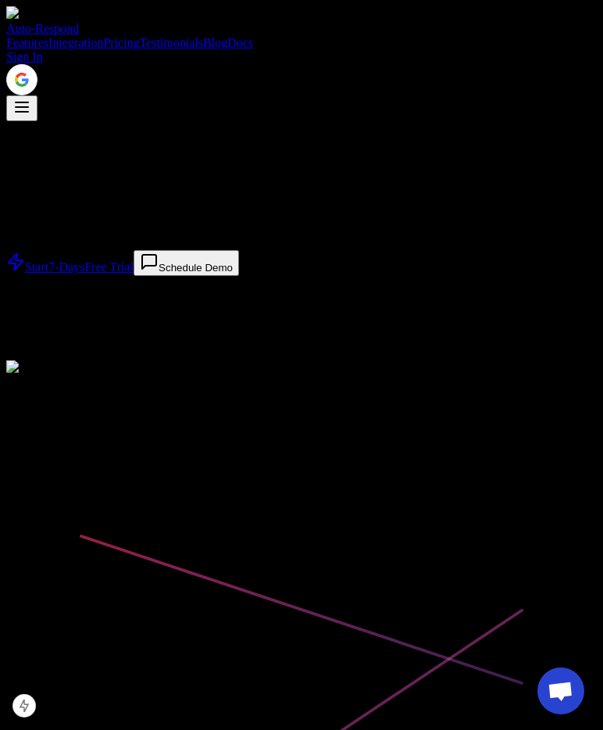
click at [426, 121] on div "AI-Powered Response Engine THUMBTACK AND YELP AUTO RESPONDER Best Thumbtack and…" at bounding box center [301, 588] width 591 height 935
click at [488, 238] on p "Best Thumbtack and Yelp Auto Responder that handles leads, follow-ups, AI-gener…" at bounding box center [301, 223] width 591 height 28
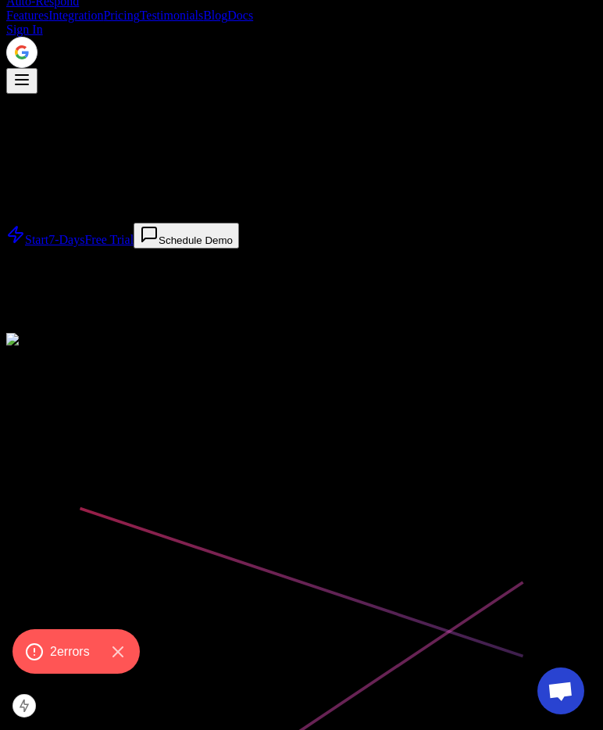
scroll to position [44, 0]
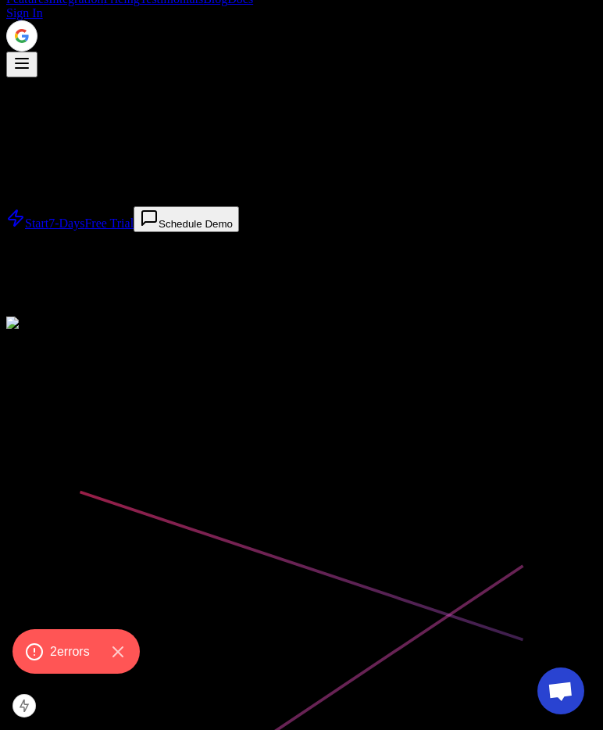
click at [546, 77] on div at bounding box center [301, 77] width 591 height 0
